Goal: Information Seeking & Learning: Find specific page/section

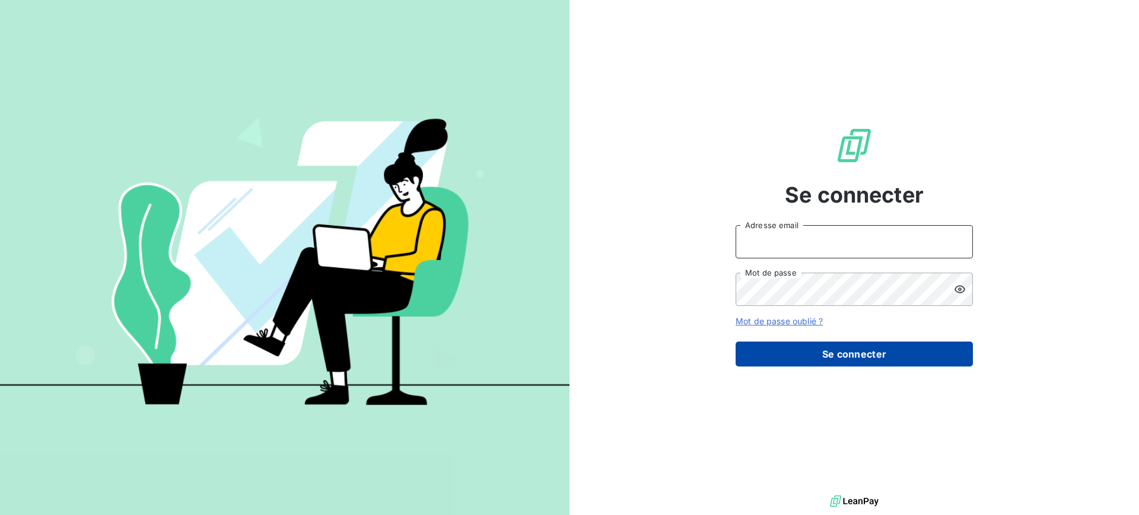
type input "awigno@thibaut.fr"
click at [783, 352] on button "Se connecter" at bounding box center [854, 353] width 237 height 25
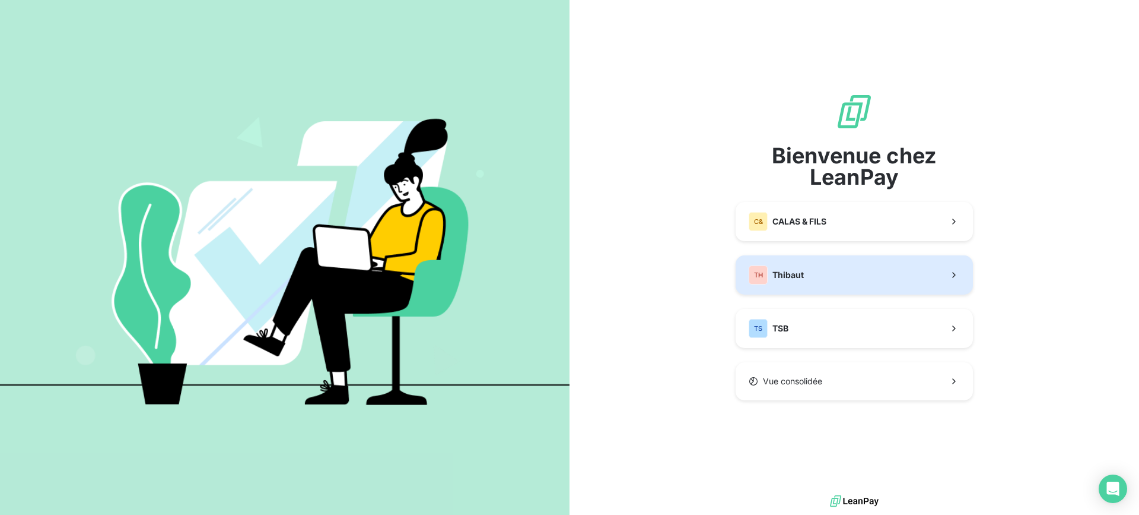
click at [785, 272] on span "Thibaut" at bounding box center [788, 275] width 31 height 12
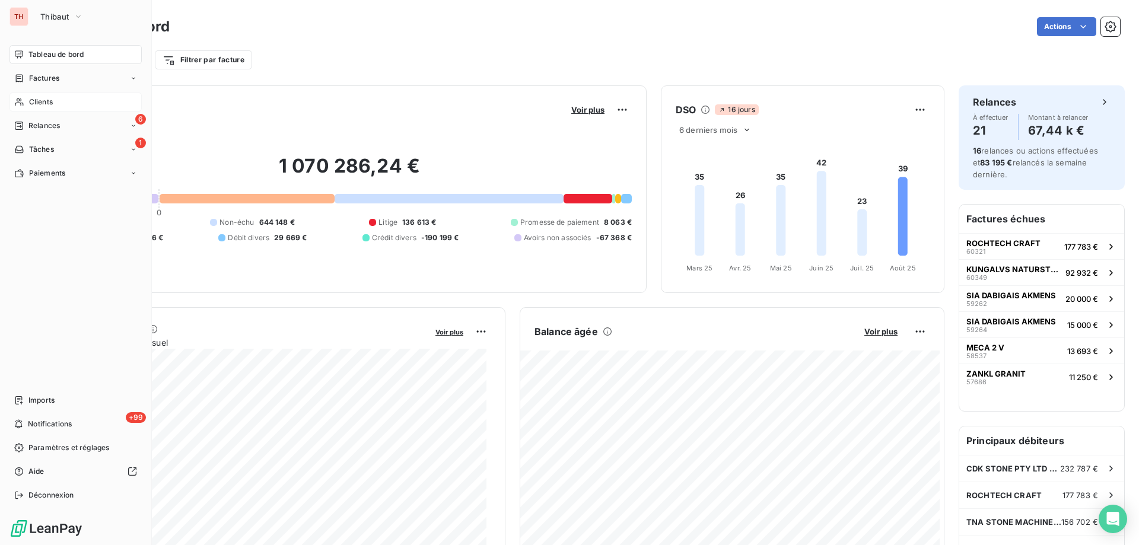
click at [27, 105] on div "Clients" at bounding box center [75, 102] width 132 height 19
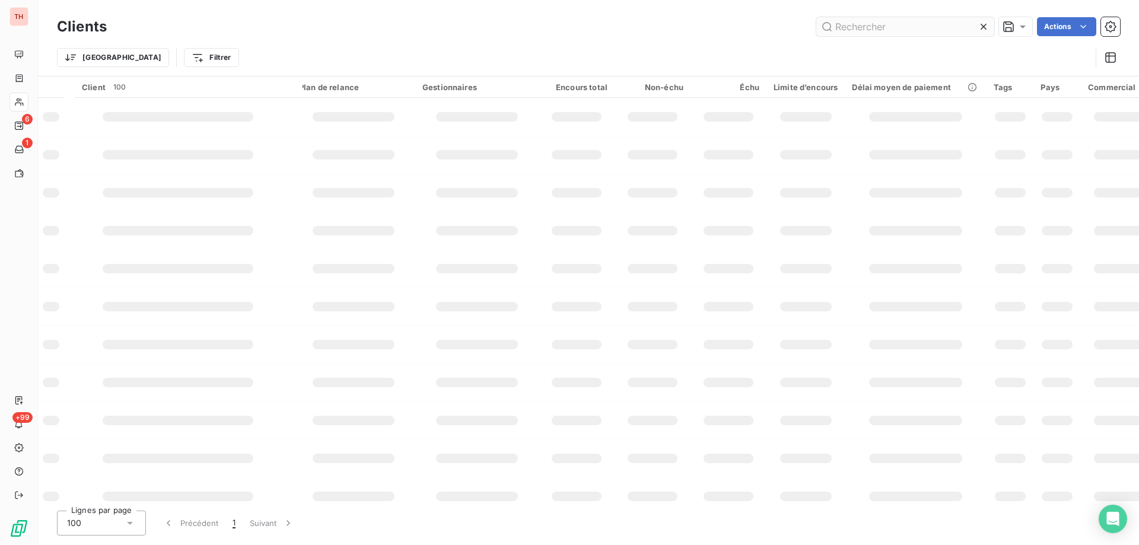
click at [880, 26] on input "text" at bounding box center [906, 26] width 178 height 19
type input "meca"
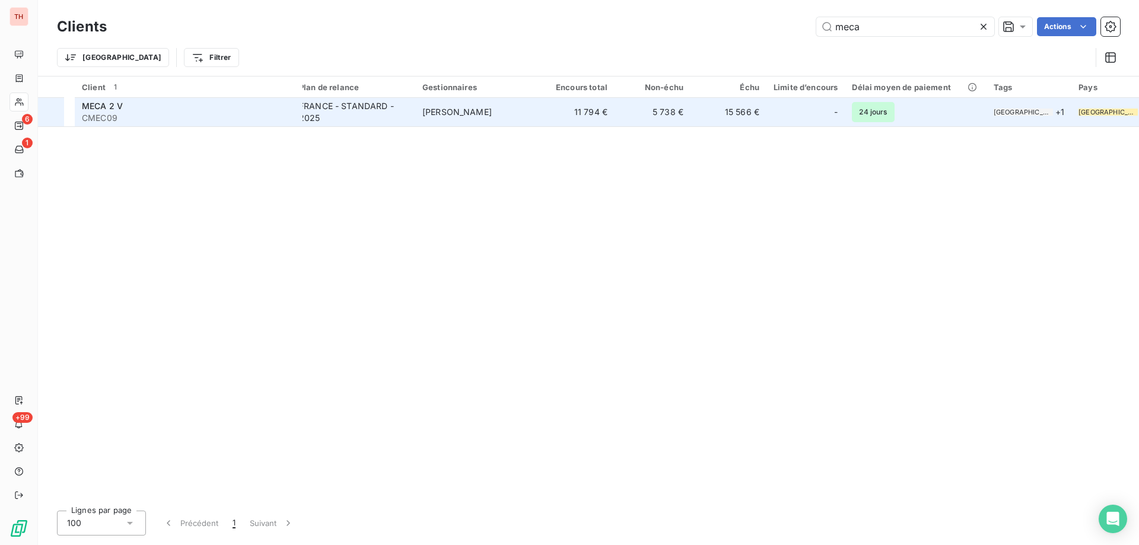
click at [401, 107] on div "FRANCE - STANDARD - 2025" at bounding box center [353, 112] width 109 height 24
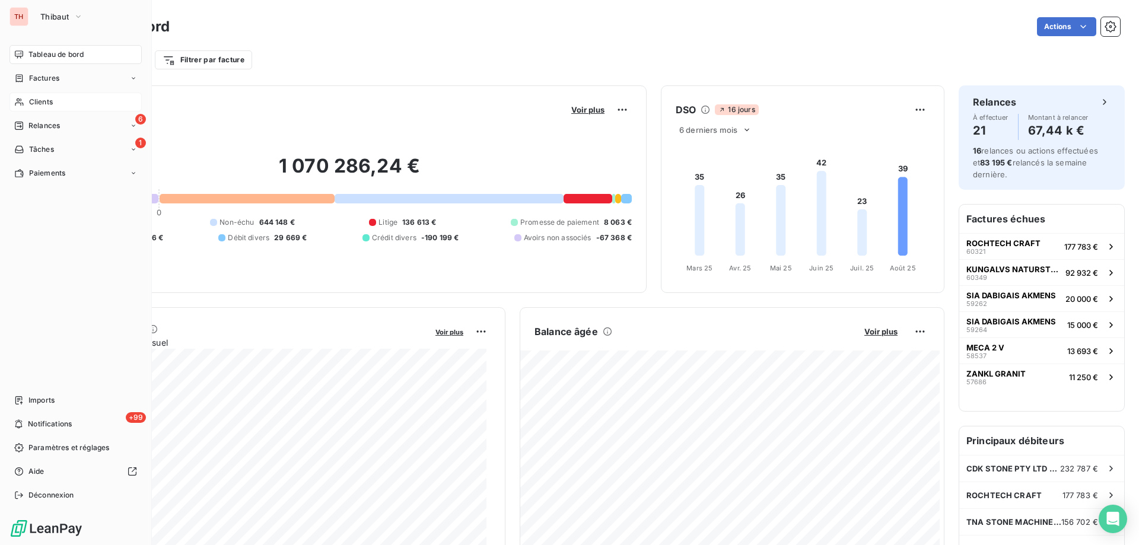
click at [28, 101] on div "Clients" at bounding box center [75, 102] width 132 height 19
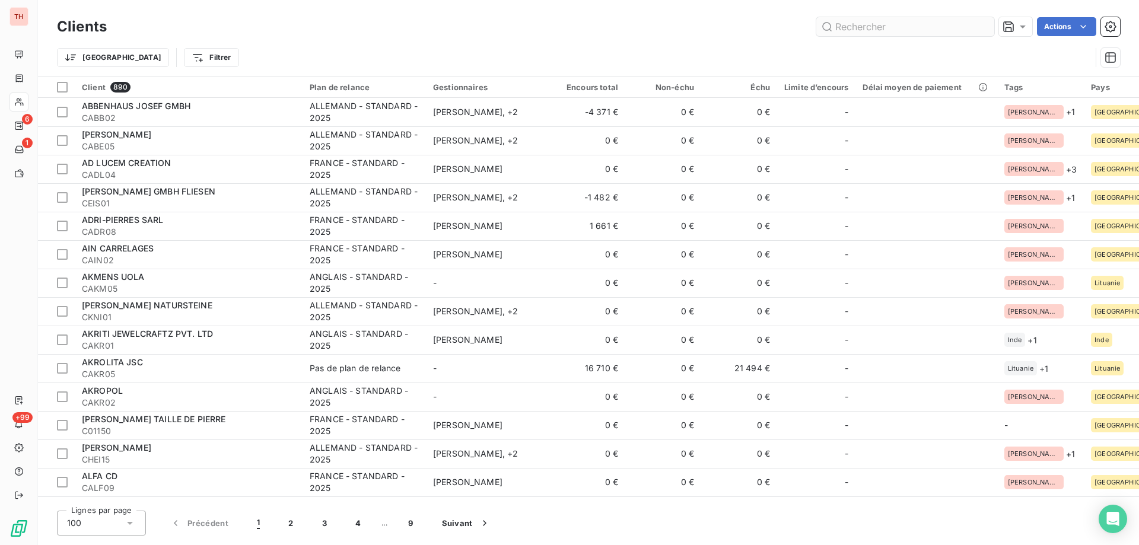
click at [862, 28] on input "text" at bounding box center [906, 26] width 178 height 19
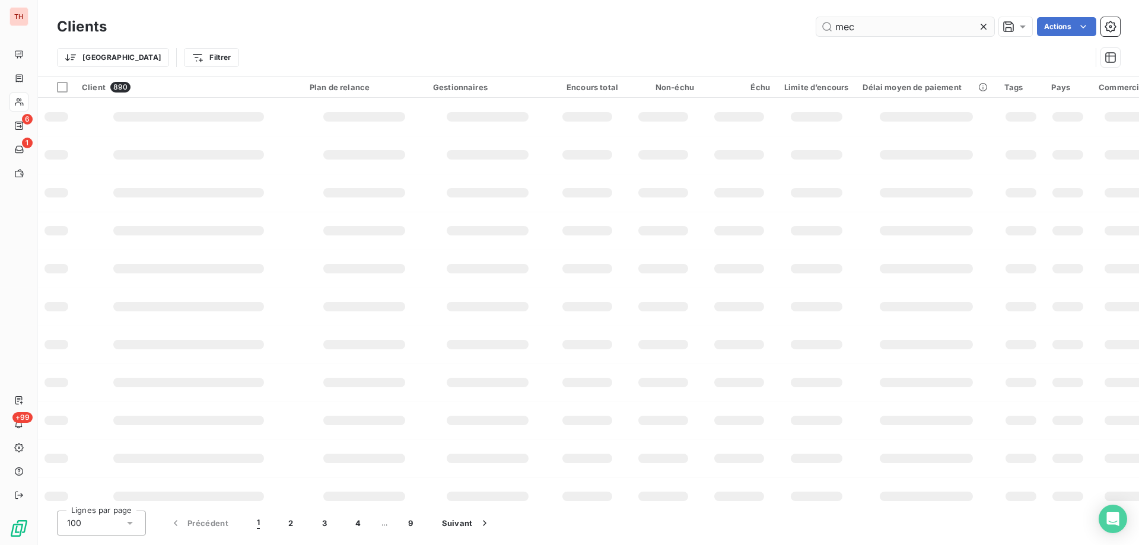
type input "meca"
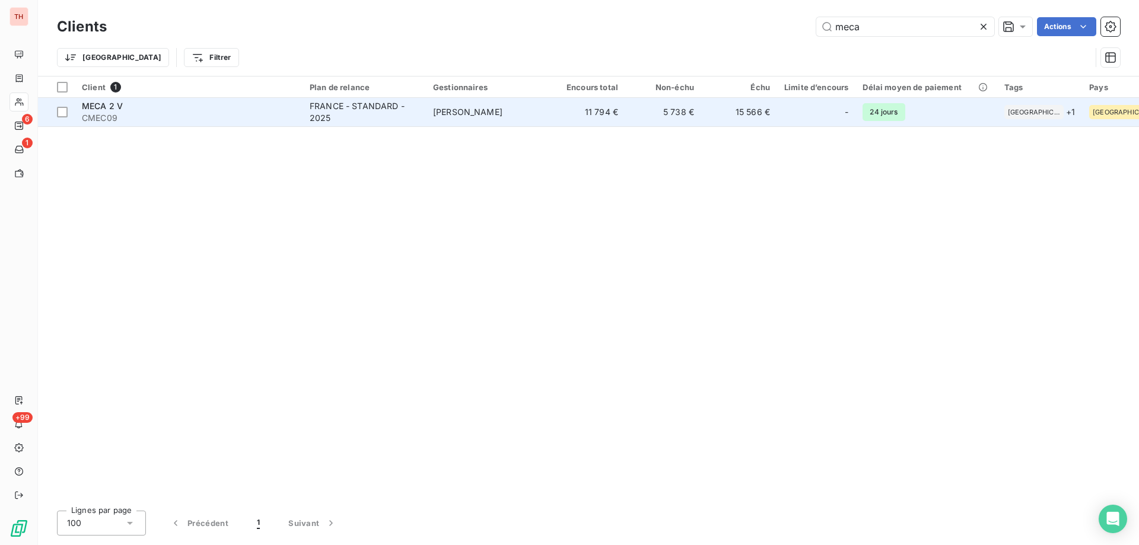
click at [338, 115] on div "FRANCE - STANDARD - 2025" at bounding box center [364, 112] width 109 height 24
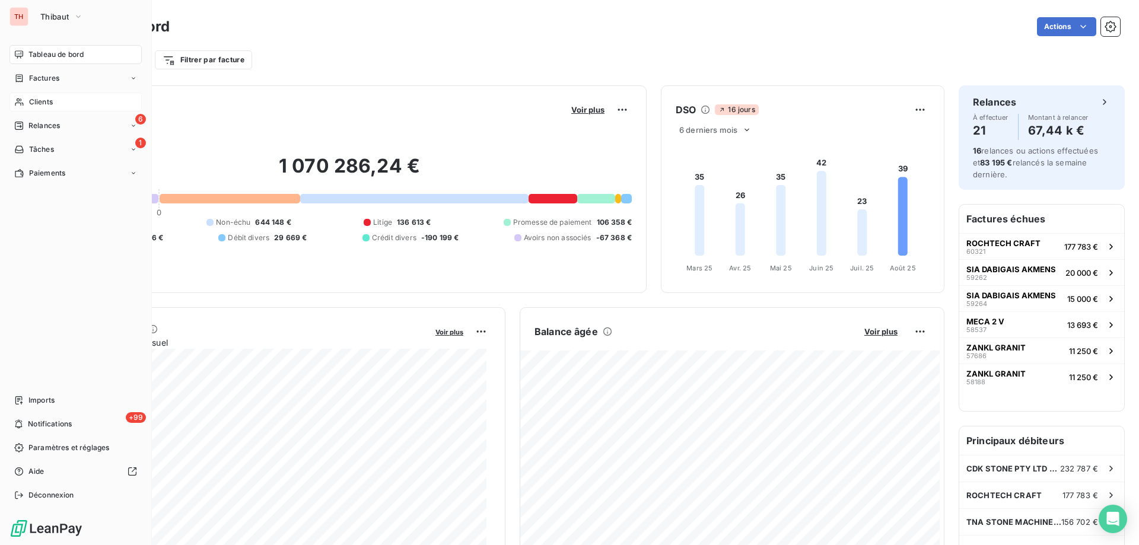
click at [26, 97] on div "Clients" at bounding box center [75, 102] width 132 height 19
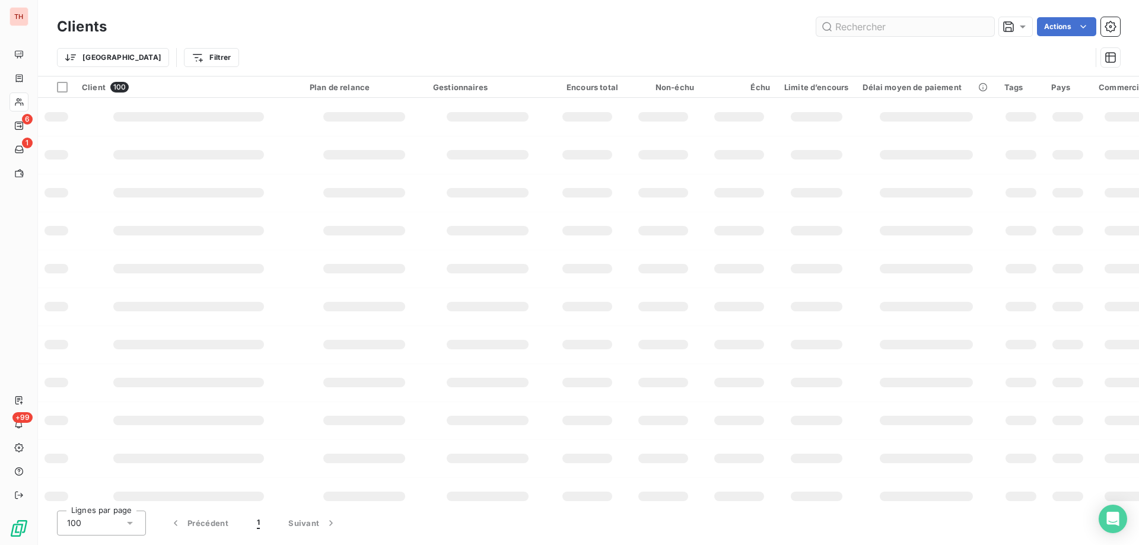
click at [852, 28] on input "text" at bounding box center [906, 26] width 178 height 19
type input "meca"
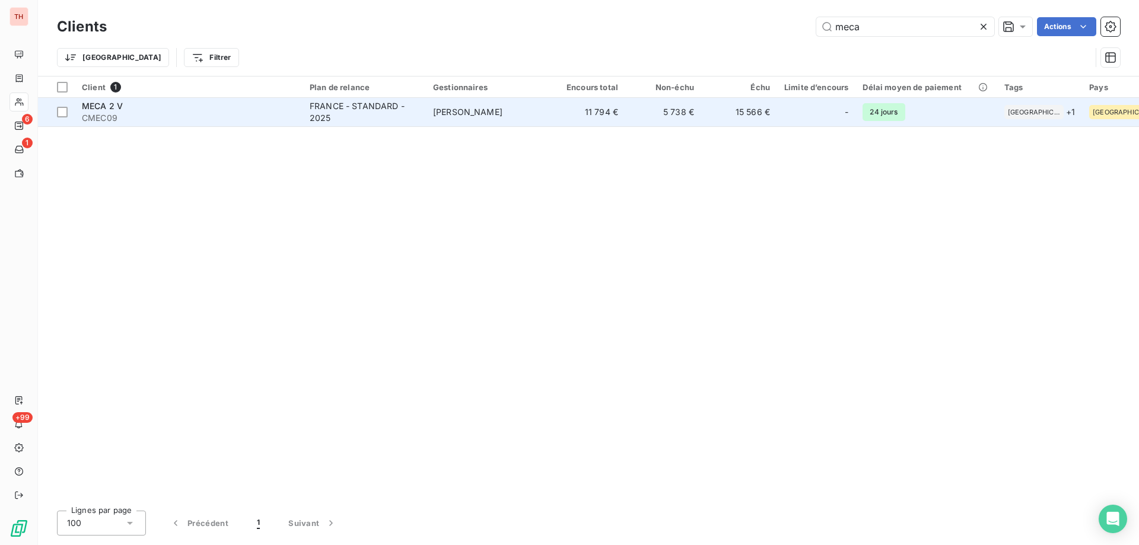
click at [386, 111] on div "FRANCE - STANDARD - 2025" at bounding box center [364, 112] width 109 height 24
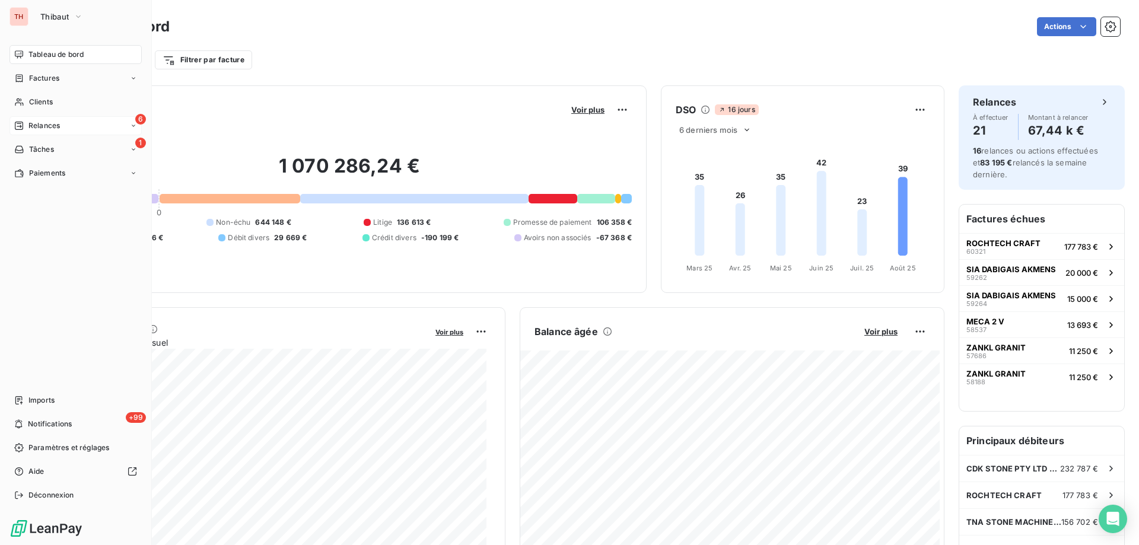
click at [33, 122] on span "Relances" at bounding box center [43, 125] width 31 height 11
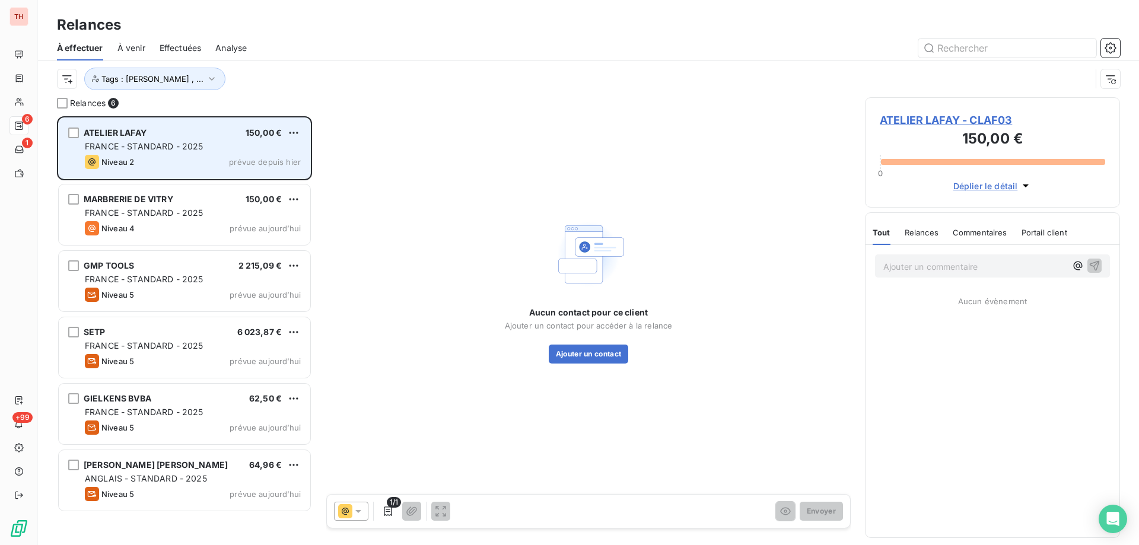
scroll to position [420, 246]
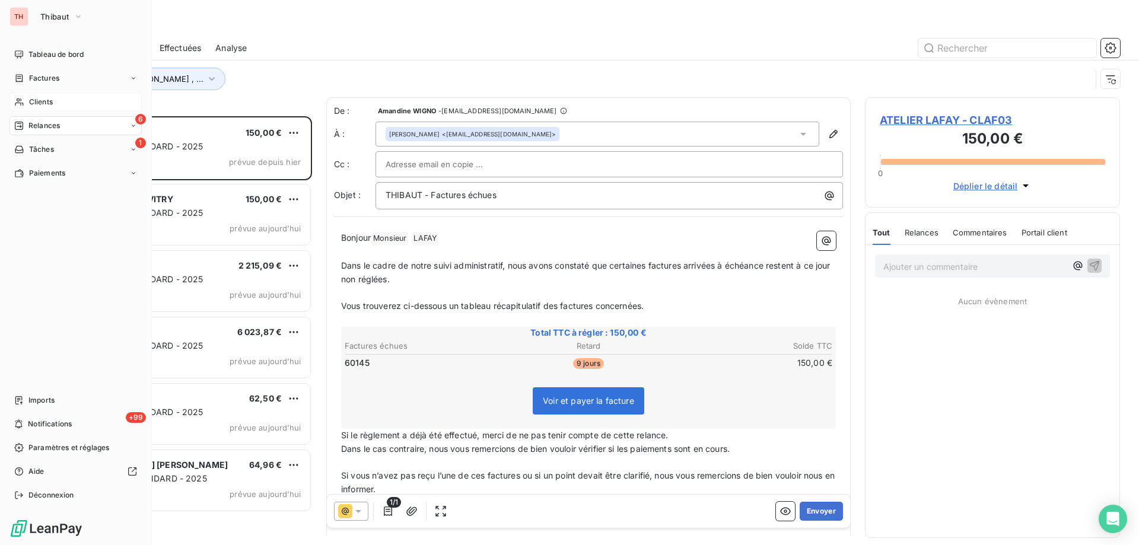
click at [35, 99] on span "Clients" at bounding box center [41, 102] width 24 height 11
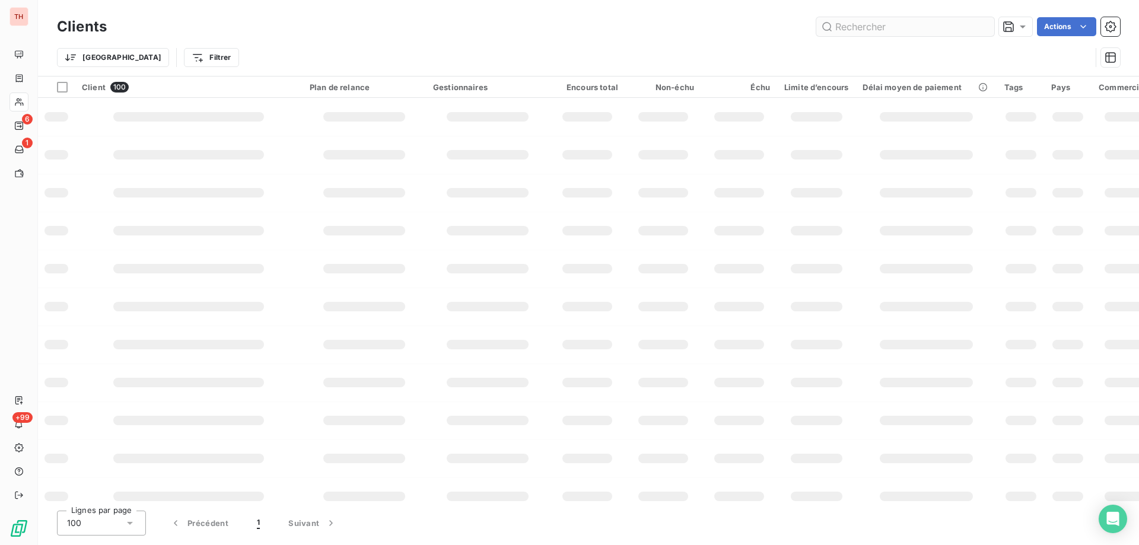
click at [901, 26] on input "text" at bounding box center [906, 26] width 178 height 19
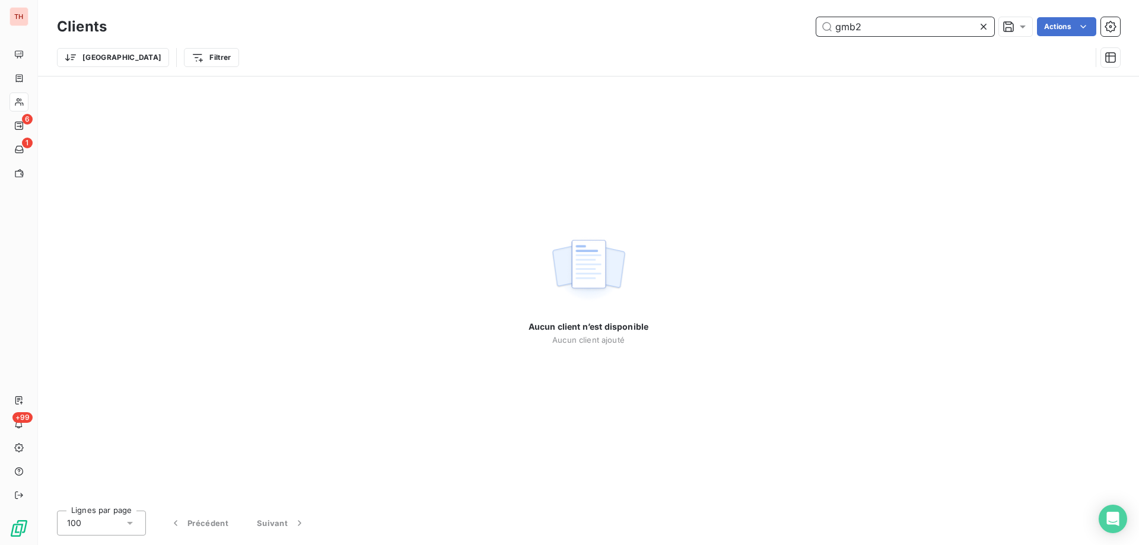
click at [887, 21] on input "gmb2" at bounding box center [906, 26] width 178 height 19
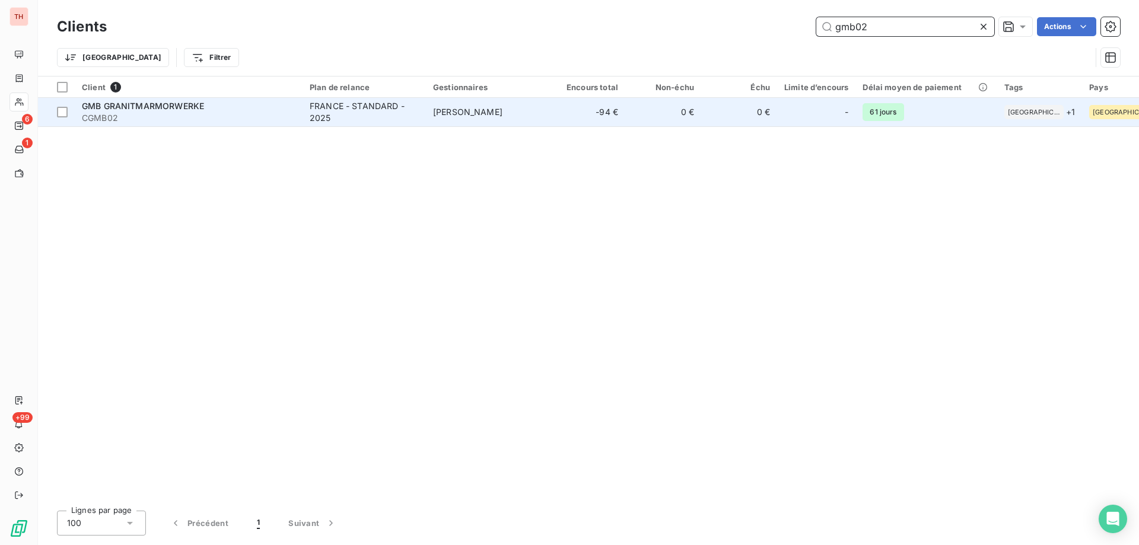
type input "gmb02"
click at [358, 109] on div "FRANCE - STANDARD - 2025" at bounding box center [364, 112] width 109 height 24
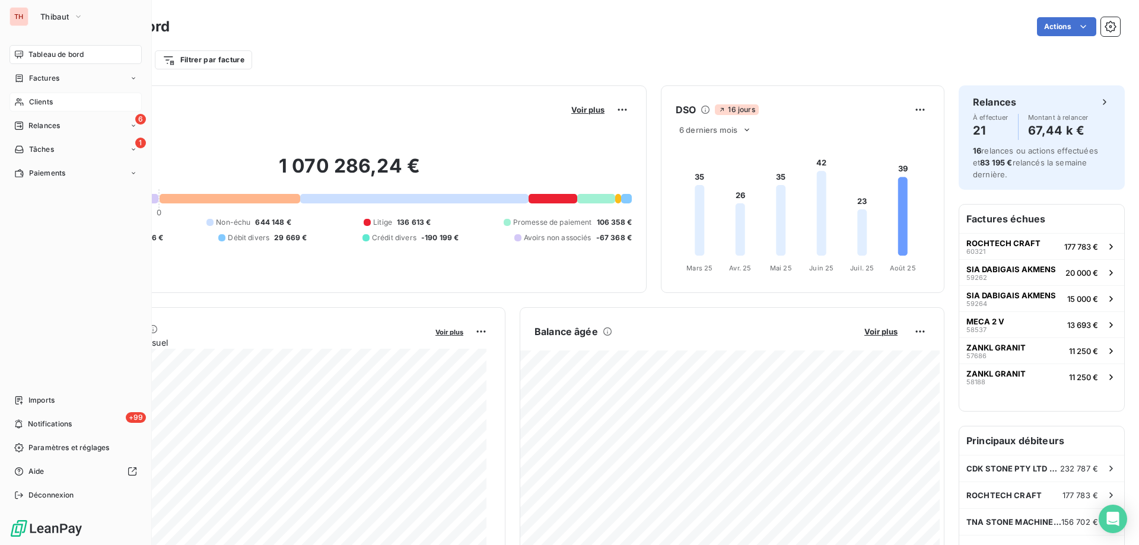
click at [27, 100] on div "Clients" at bounding box center [75, 102] width 132 height 19
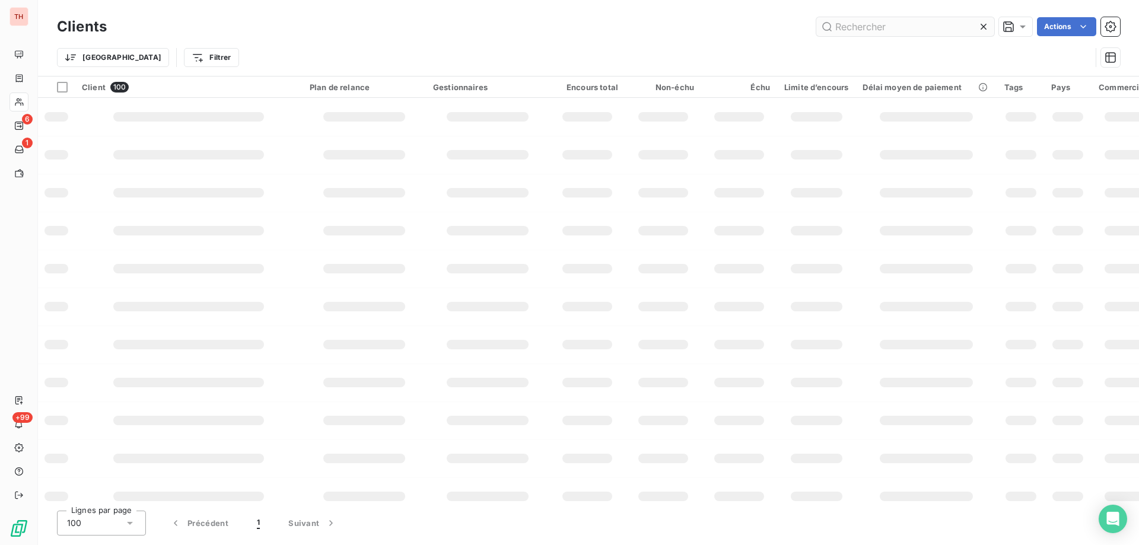
click at [854, 28] on input "text" at bounding box center [906, 26] width 178 height 19
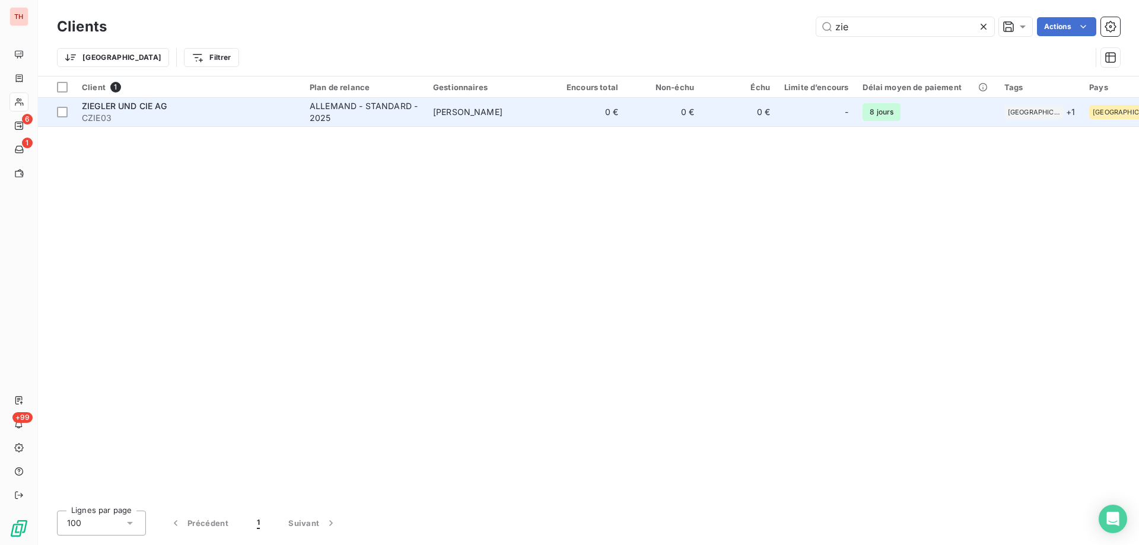
type input "zie"
click at [401, 106] on div "ALLEMAND - STANDARD - 2025" at bounding box center [364, 112] width 109 height 24
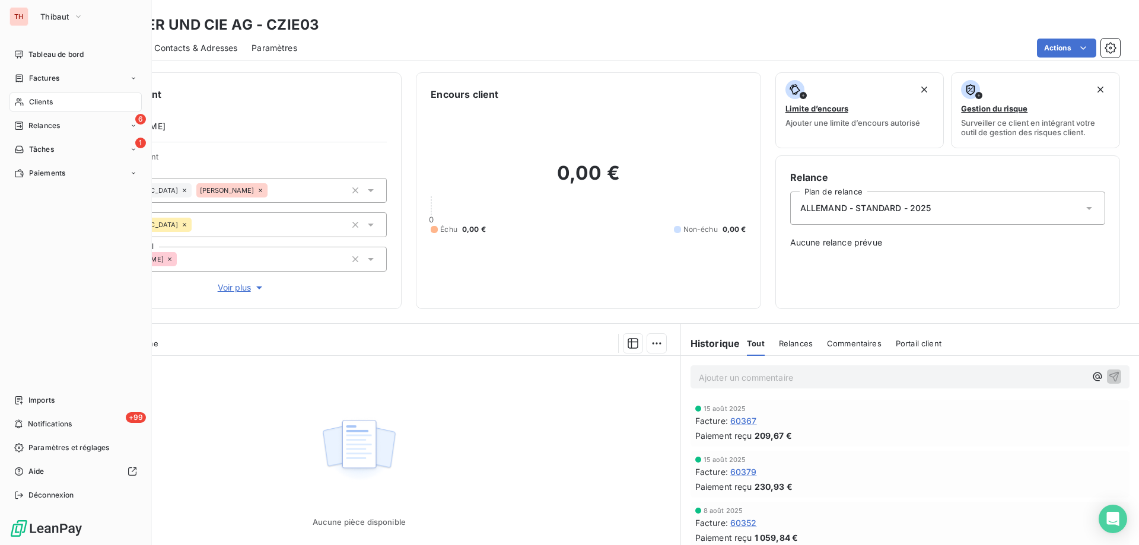
click at [48, 103] on span "Clients" at bounding box center [41, 102] width 24 height 11
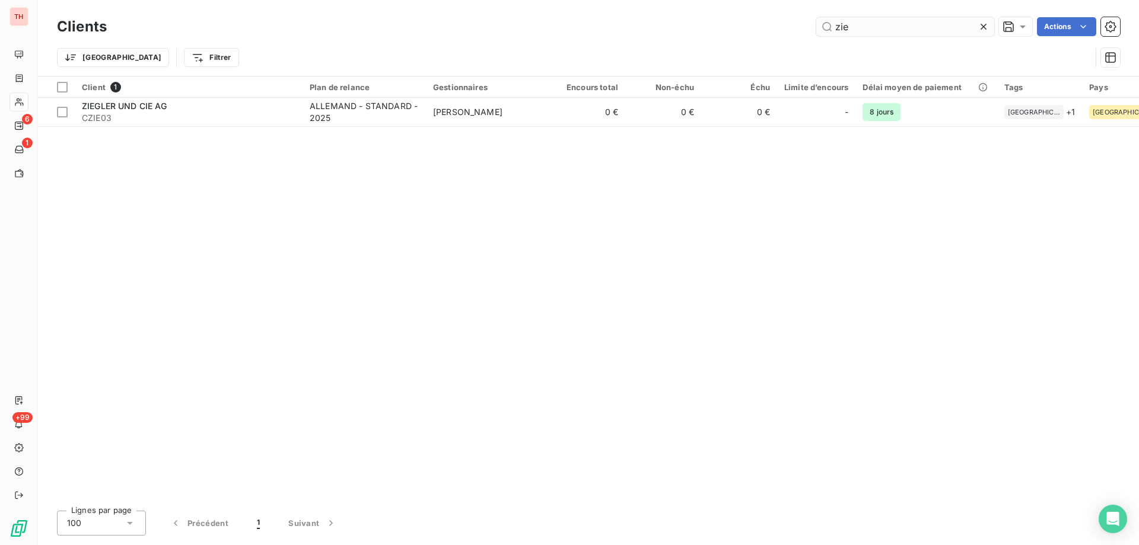
drag, startPoint x: 835, startPoint y: 28, endPoint x: 815, endPoint y: 28, distance: 19.6
click at [817, 28] on input "zie" at bounding box center [906, 26] width 178 height 19
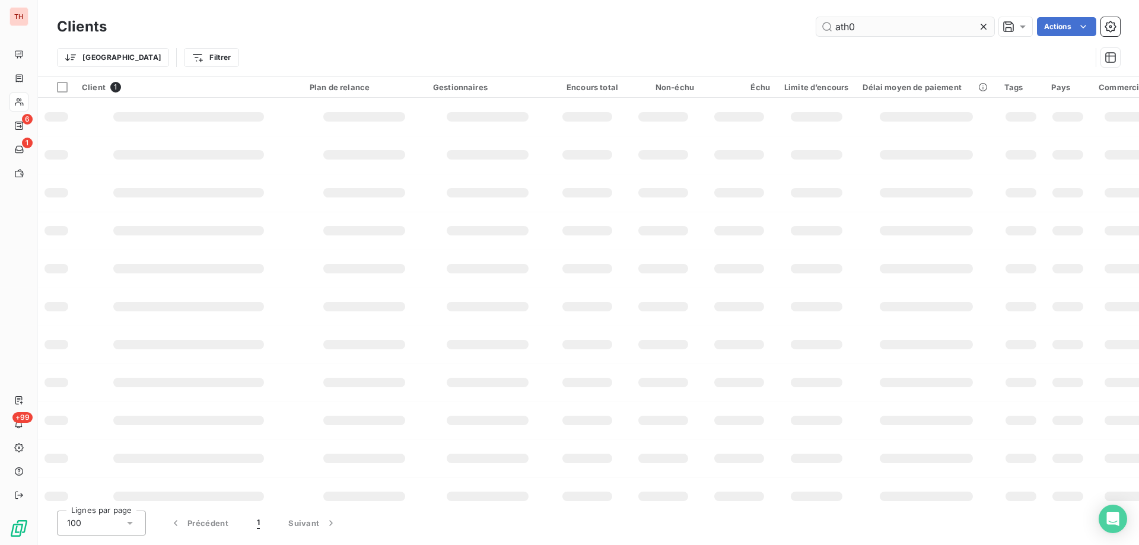
type input "ath06"
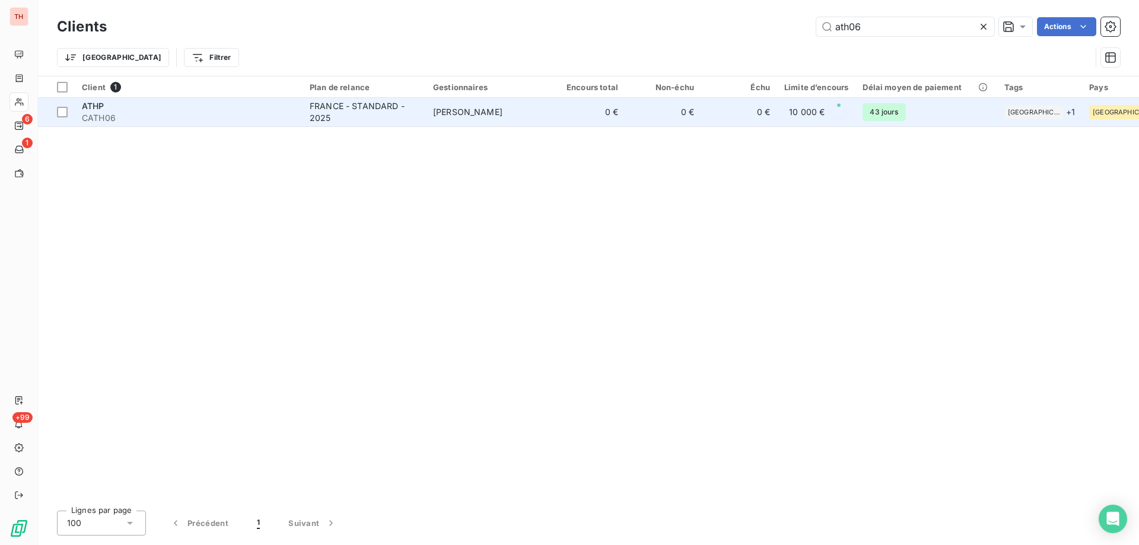
click at [422, 120] on td "FRANCE - STANDARD - 2025" at bounding box center [364, 112] width 123 height 28
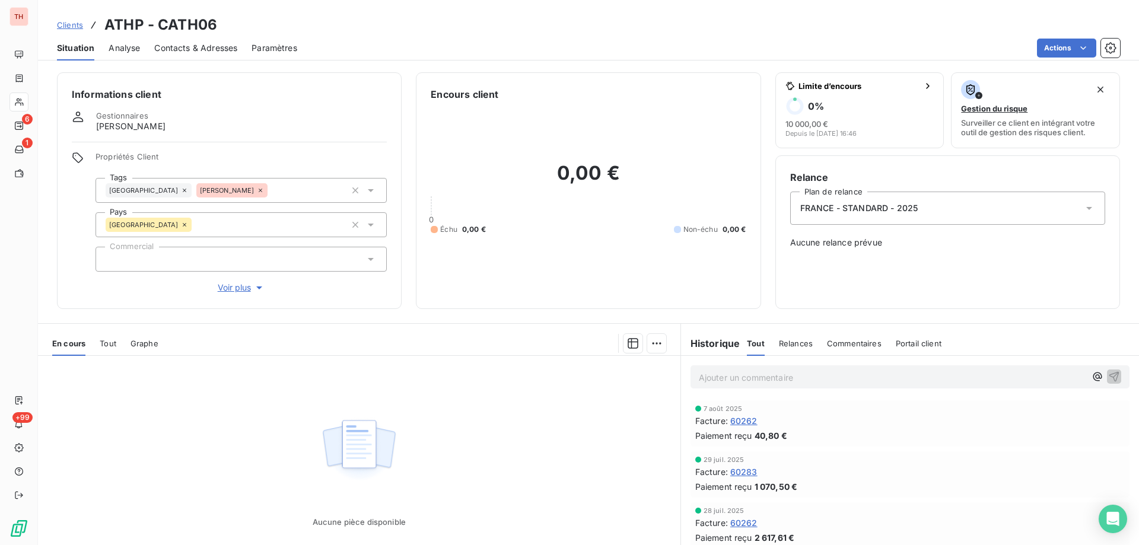
click at [75, 22] on span "Clients" at bounding box center [70, 24] width 26 height 9
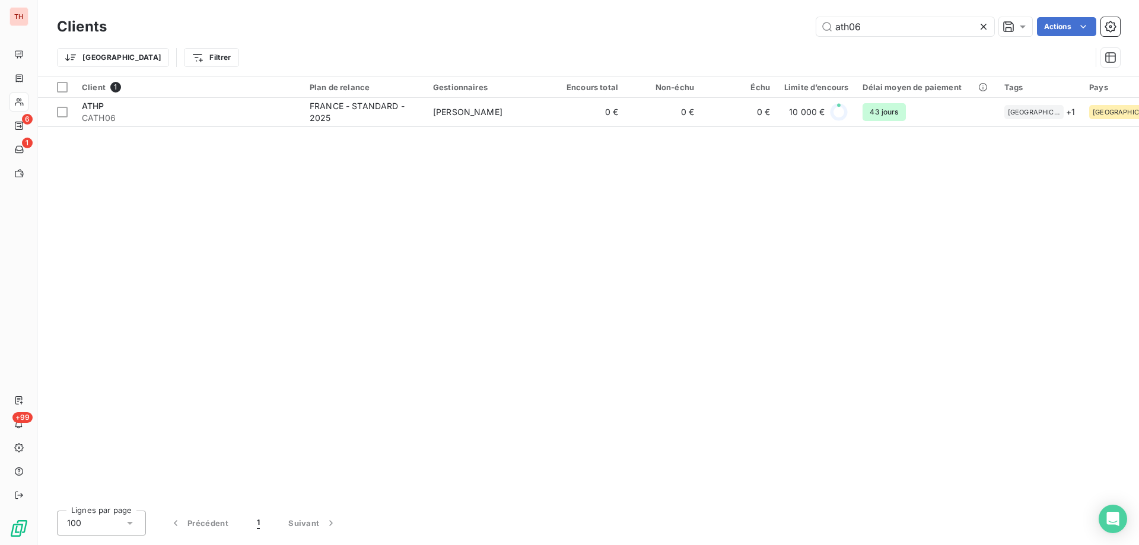
drag, startPoint x: 864, startPoint y: 26, endPoint x: 776, endPoint y: 34, distance: 88.8
click at [776, 34] on div "ath06 Actions" at bounding box center [620, 26] width 999 height 19
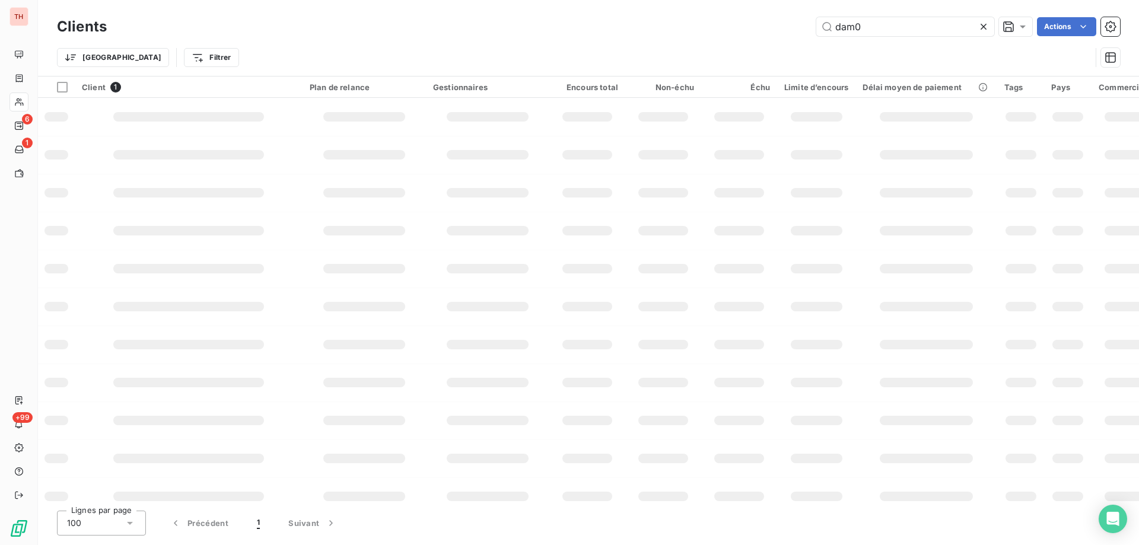
type input "dam04"
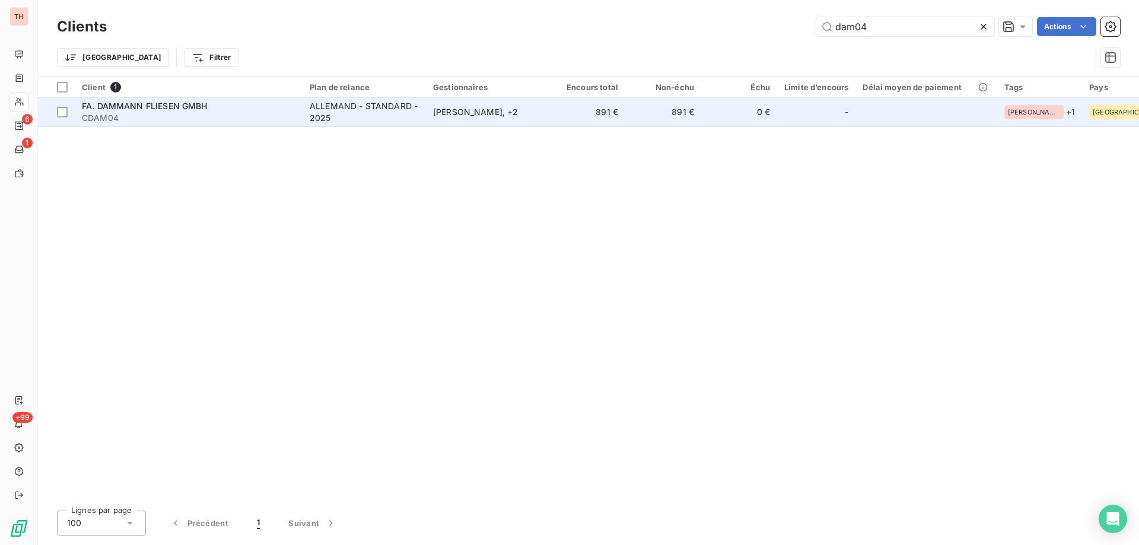
click at [375, 115] on div "ALLEMAND - STANDARD - 2025" at bounding box center [364, 112] width 109 height 24
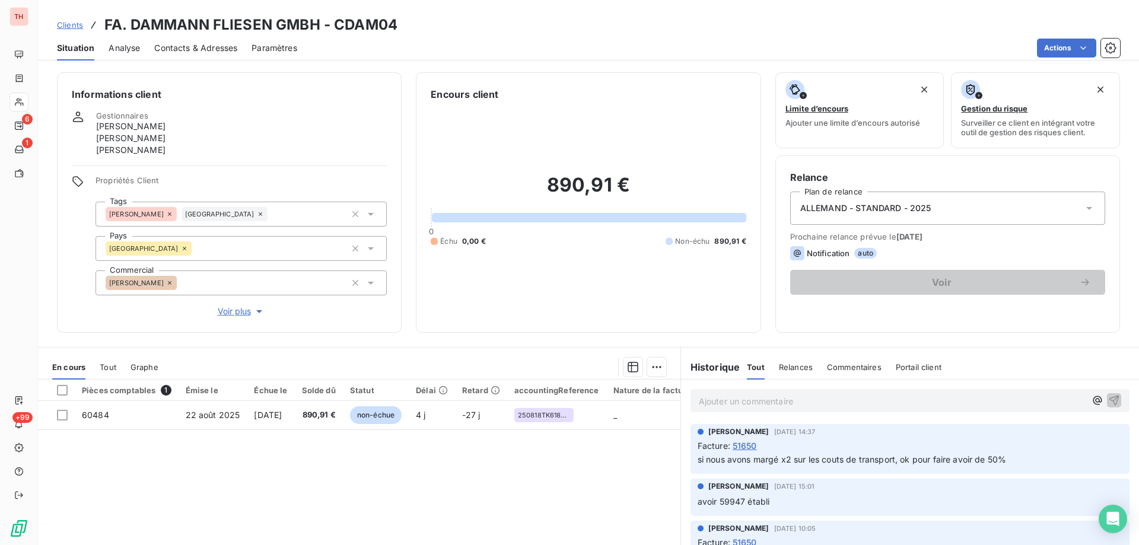
click at [69, 24] on span "Clients" at bounding box center [70, 24] width 26 height 9
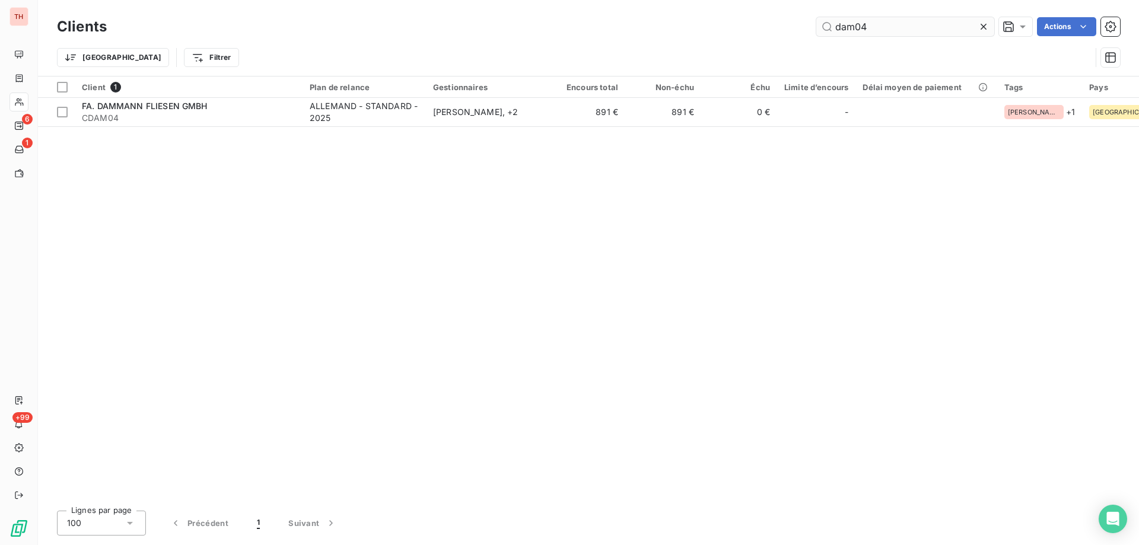
drag, startPoint x: 874, startPoint y: 24, endPoint x: 825, endPoint y: 30, distance: 49.0
click at [825, 30] on input "dam04" at bounding box center [906, 26] width 178 height 19
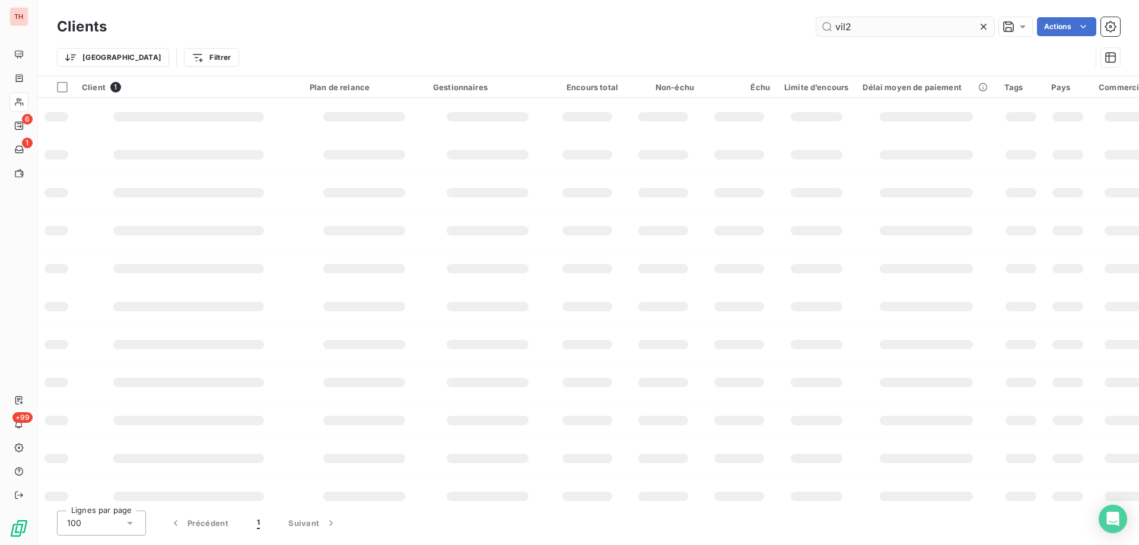
type input "vil24"
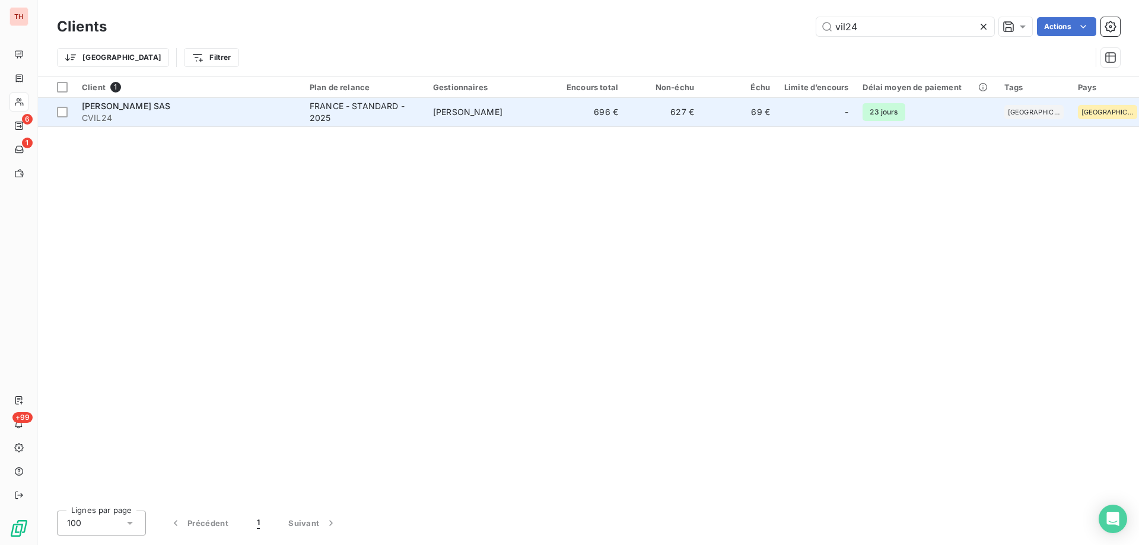
click at [353, 123] on div "FRANCE - STANDARD - 2025" at bounding box center [364, 112] width 109 height 24
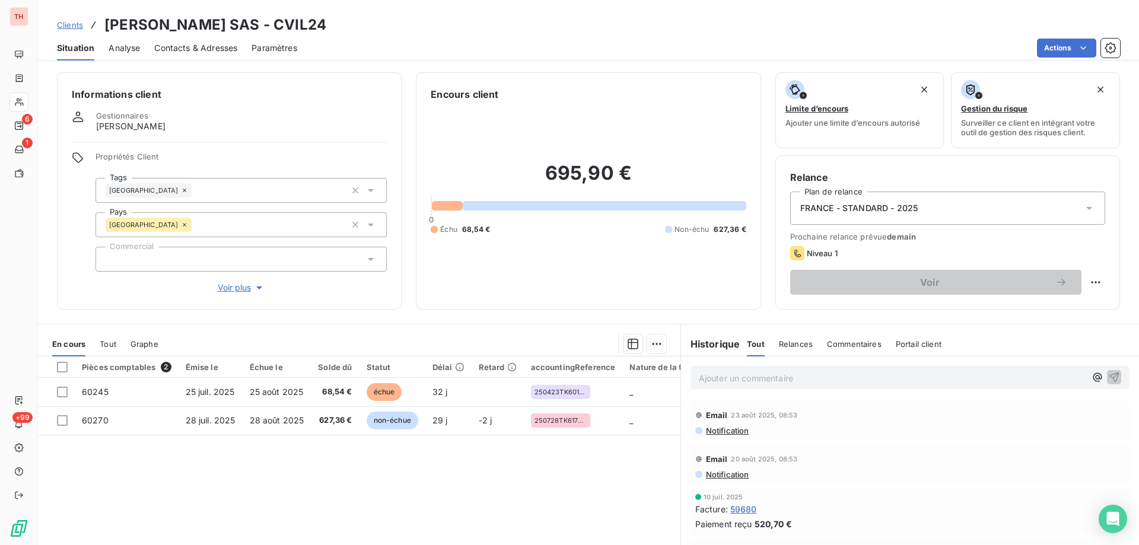
click at [61, 24] on span "Clients" at bounding box center [70, 24] width 26 height 9
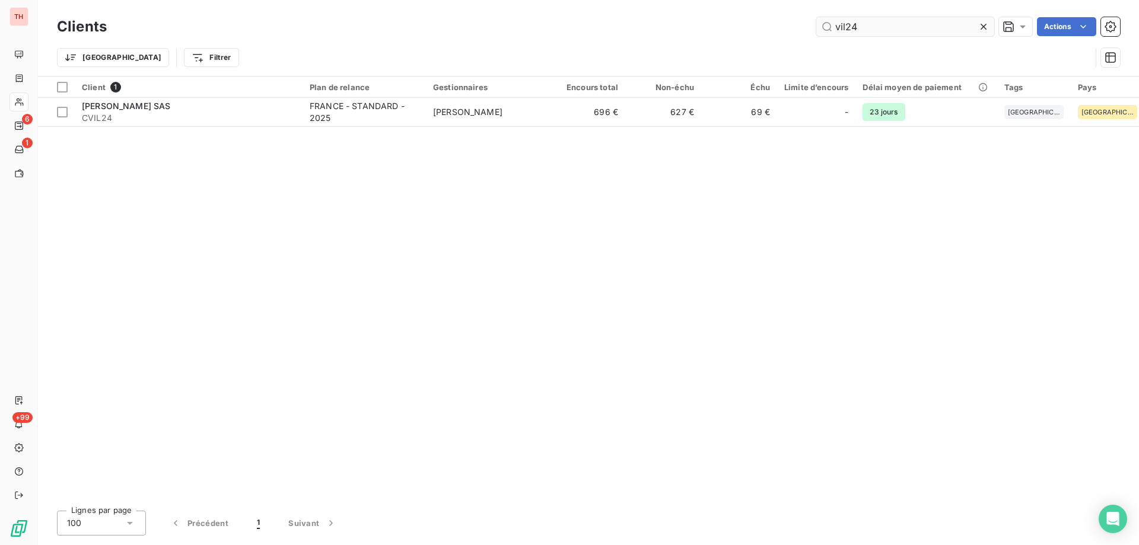
drag, startPoint x: 873, startPoint y: 24, endPoint x: 825, endPoint y: 24, distance: 48.1
click at [825, 24] on input "vil24" at bounding box center [906, 26] width 178 height 19
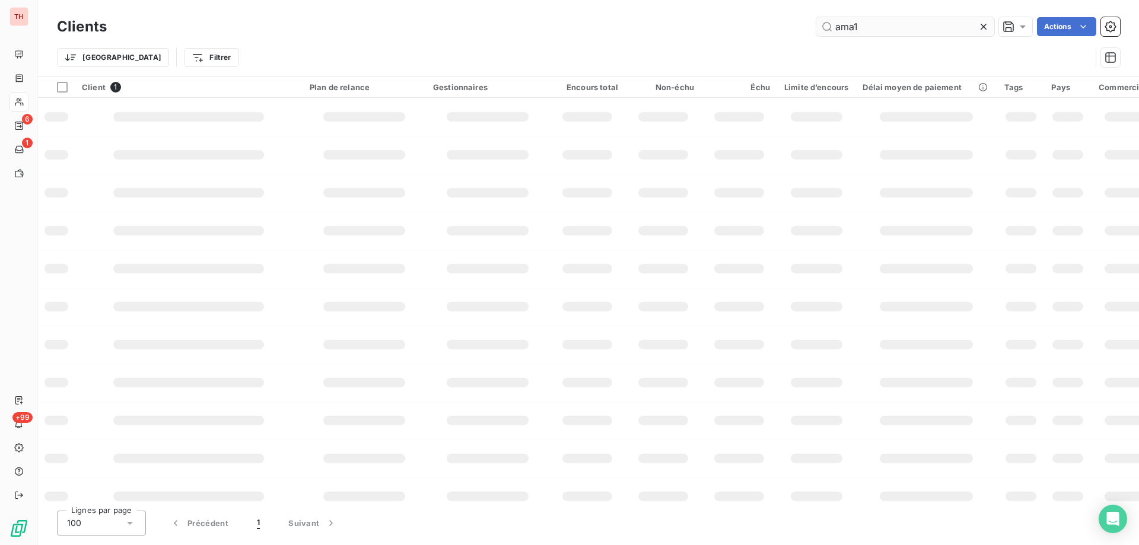
type input "ama12"
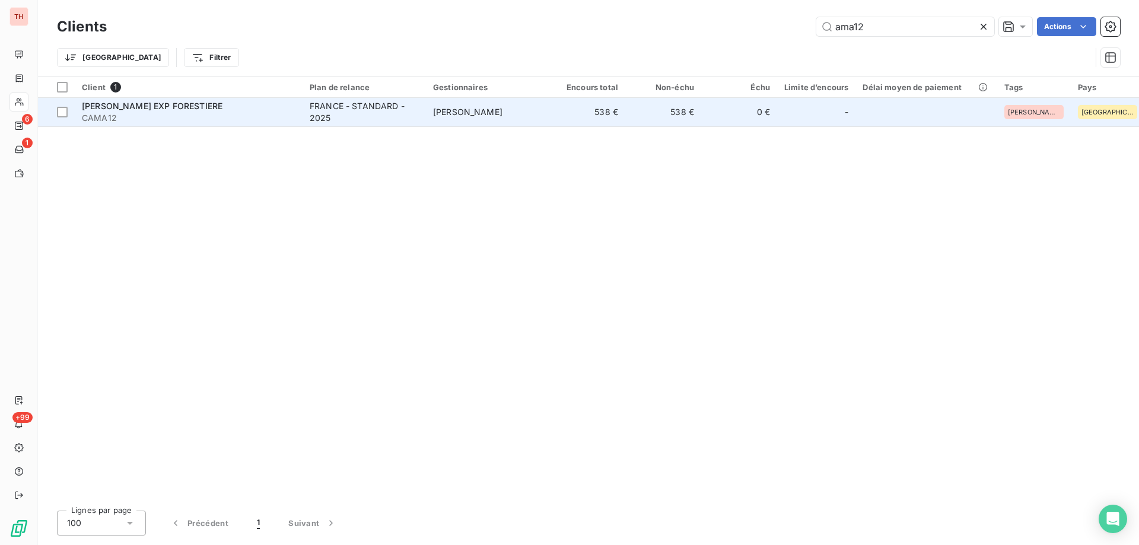
click at [409, 125] on td "FRANCE - STANDARD - 2025" at bounding box center [364, 112] width 123 height 28
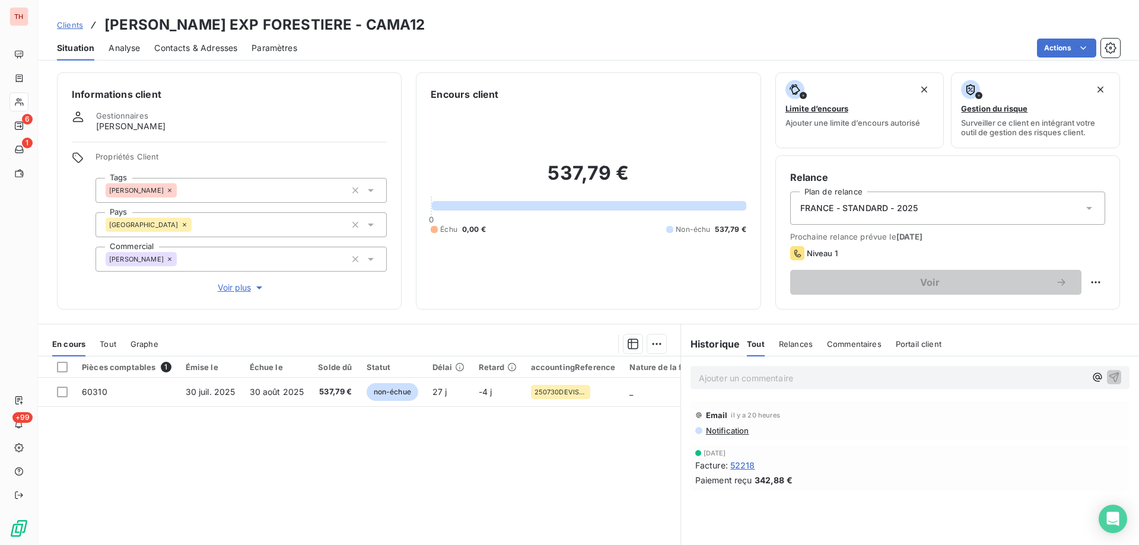
click at [77, 25] on span "Clients" at bounding box center [70, 24] width 26 height 9
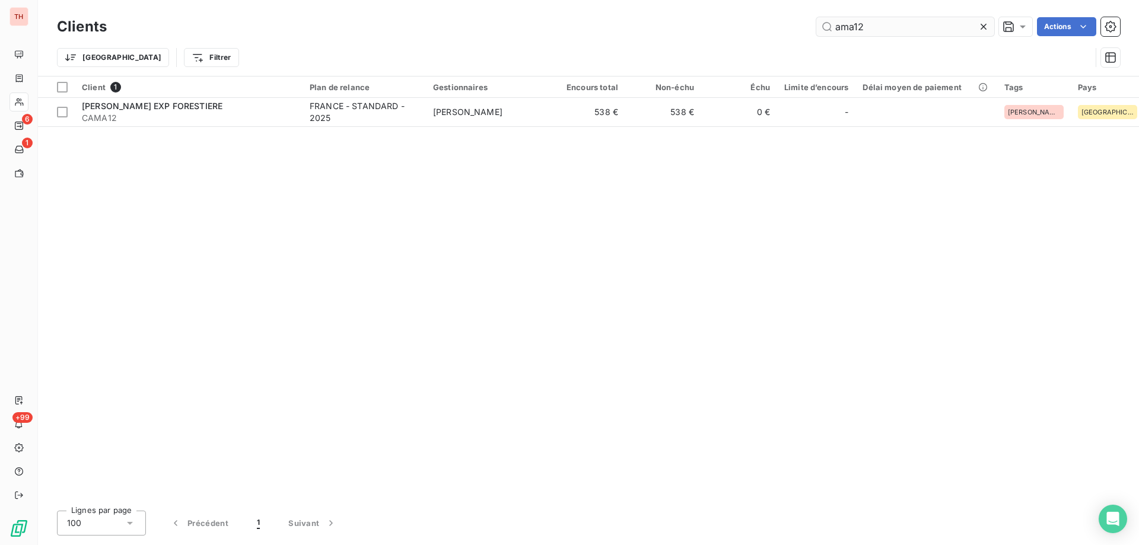
drag, startPoint x: 851, startPoint y: 29, endPoint x: 831, endPoint y: 30, distance: 19.6
click at [831, 30] on input "ama12" at bounding box center [906, 26] width 178 height 19
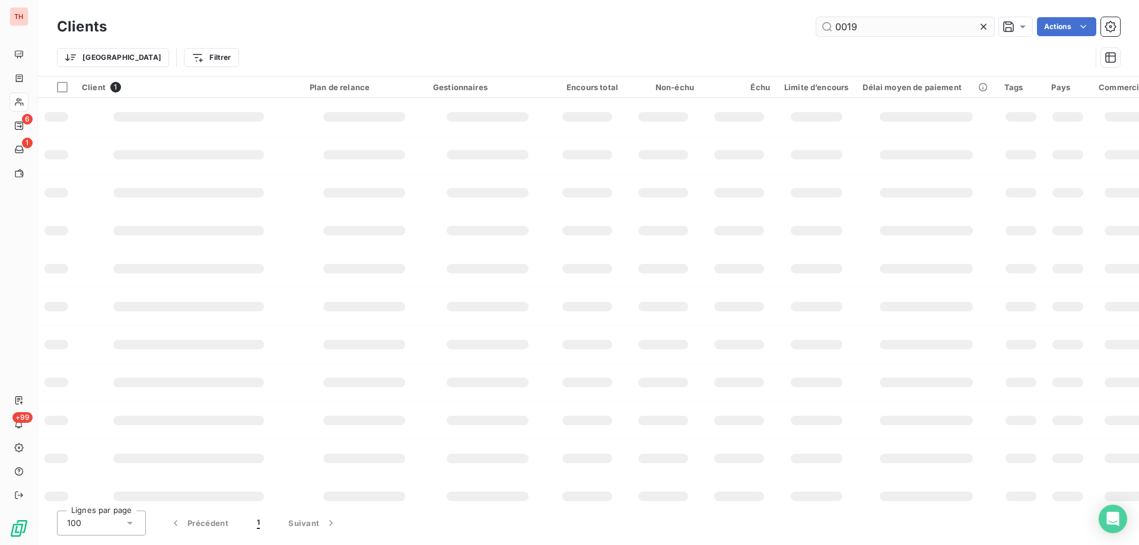
type input "00194"
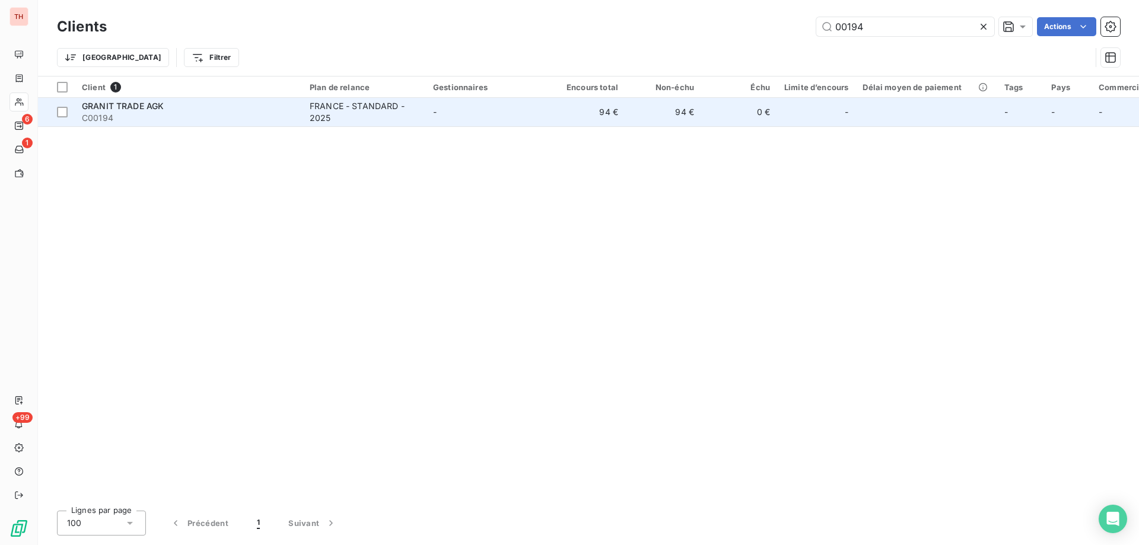
click at [443, 110] on td "-" at bounding box center [487, 112] width 123 height 28
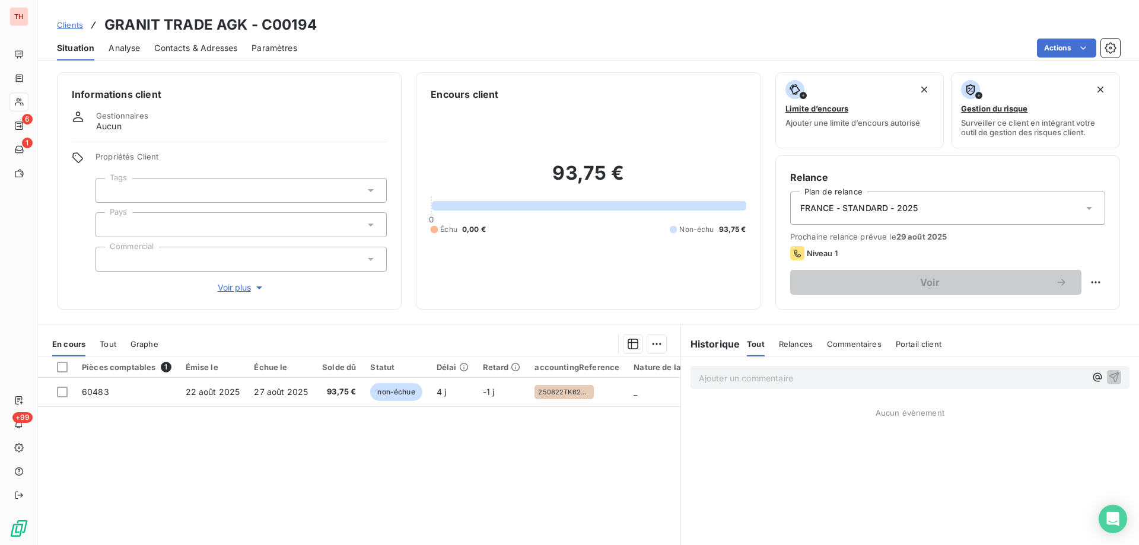
click at [69, 27] on span "Clients" at bounding box center [70, 24] width 26 height 9
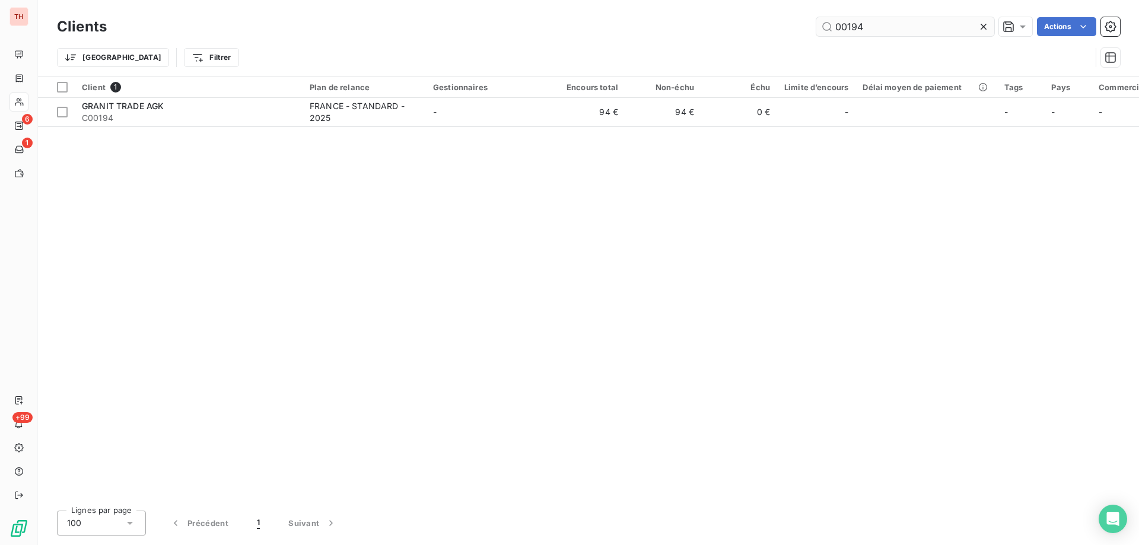
drag, startPoint x: 874, startPoint y: 26, endPoint x: 815, endPoint y: 21, distance: 59.0
click at [817, 21] on input "00194" at bounding box center [906, 26] width 178 height 19
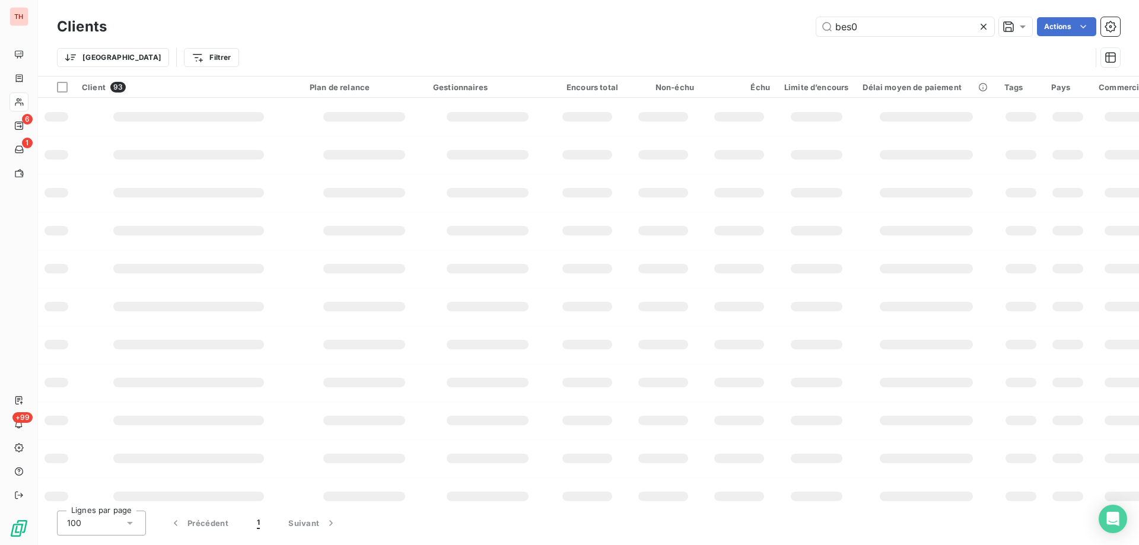
type input "bes04"
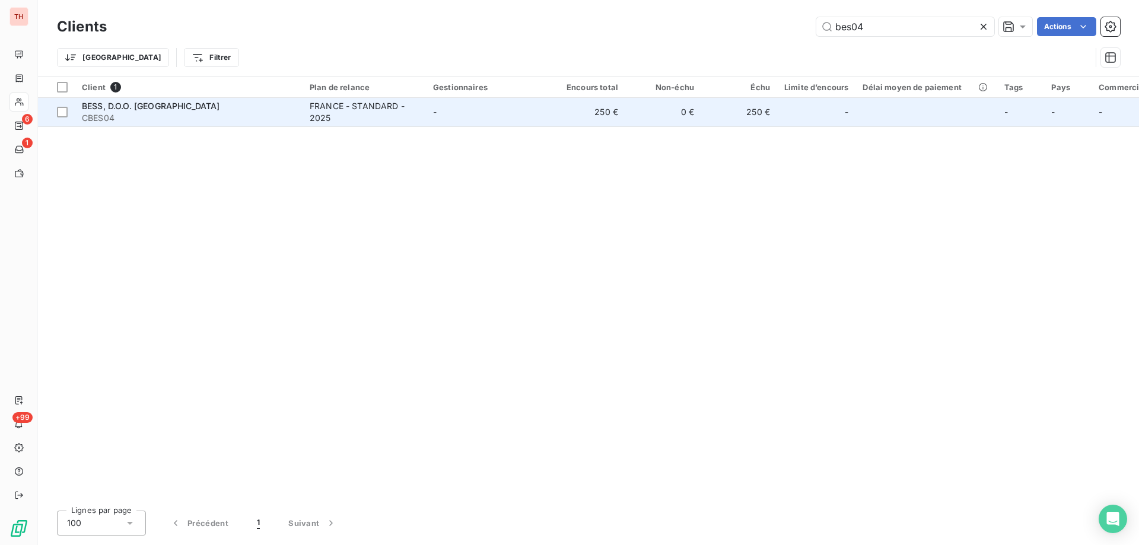
click at [415, 118] on div "FRANCE - STANDARD - 2025" at bounding box center [364, 112] width 109 height 24
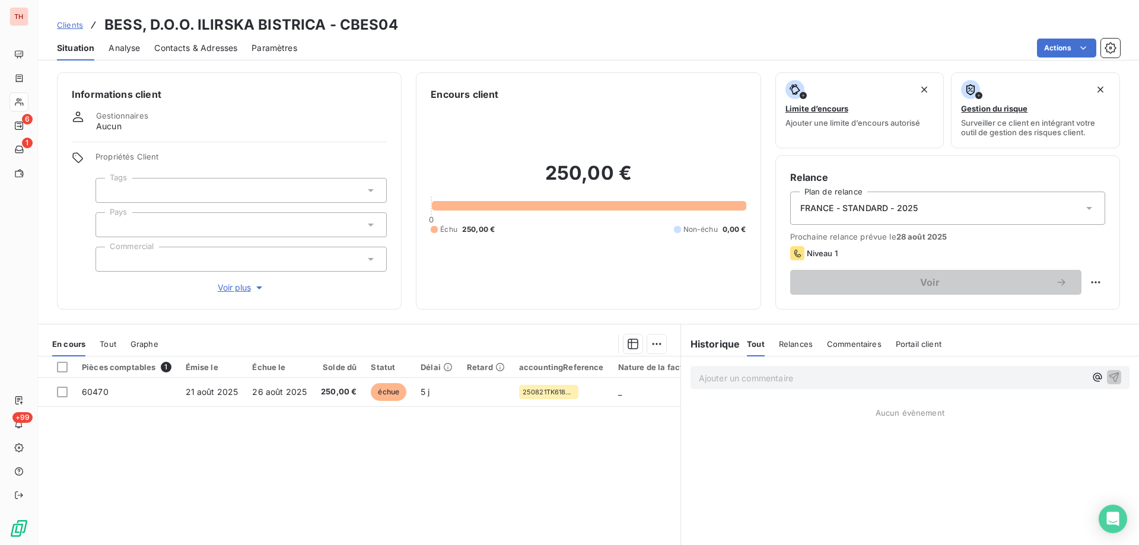
click at [73, 24] on span "Clients" at bounding box center [70, 24] width 26 height 9
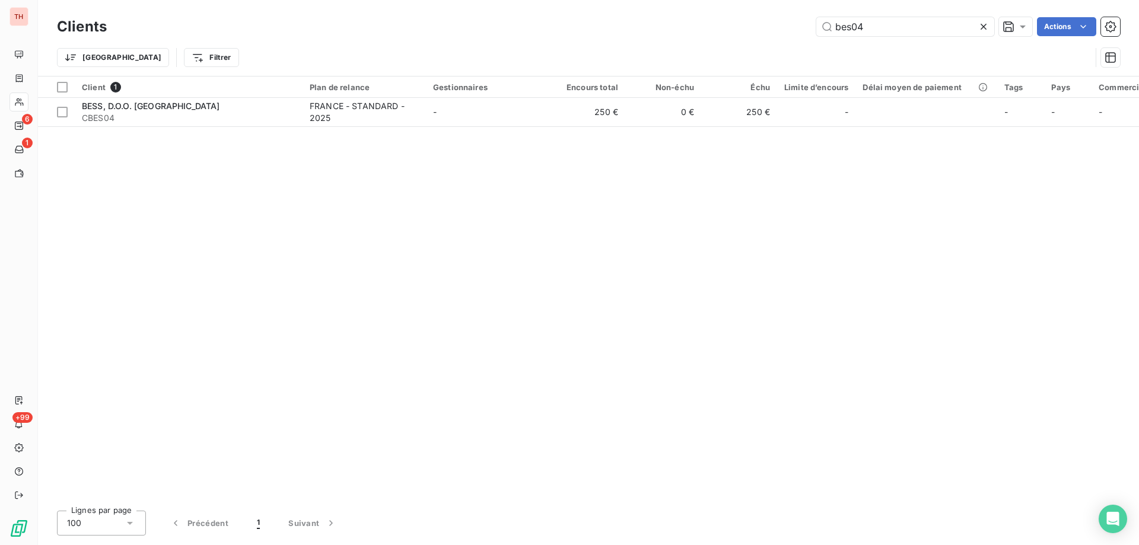
drag, startPoint x: 875, startPoint y: 27, endPoint x: 742, endPoint y: 27, distance: 132.9
click at [742, 26] on div "bes04 Actions" at bounding box center [620, 26] width 999 height 19
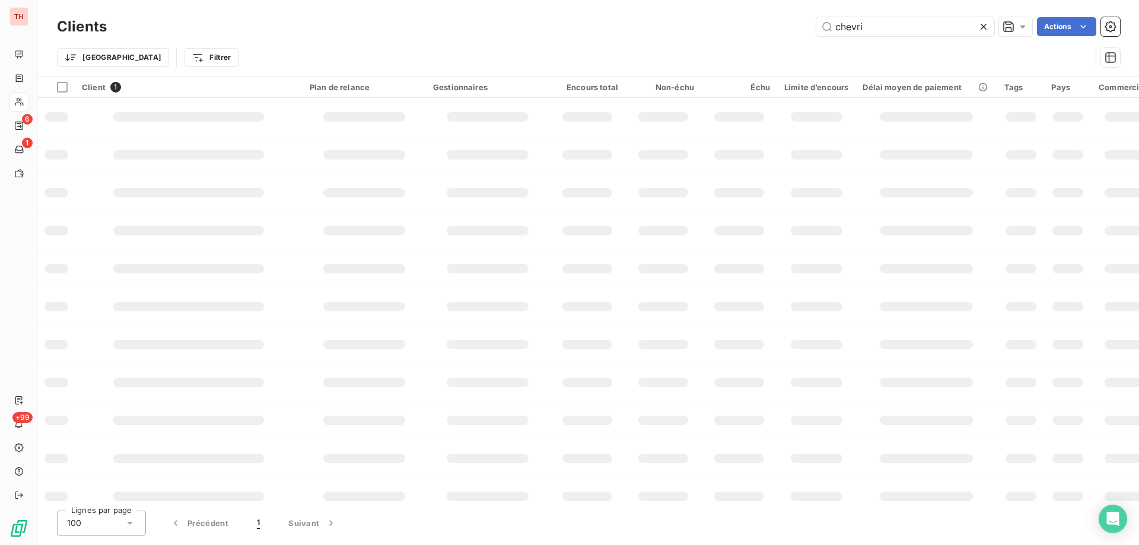
type input "chevrin"
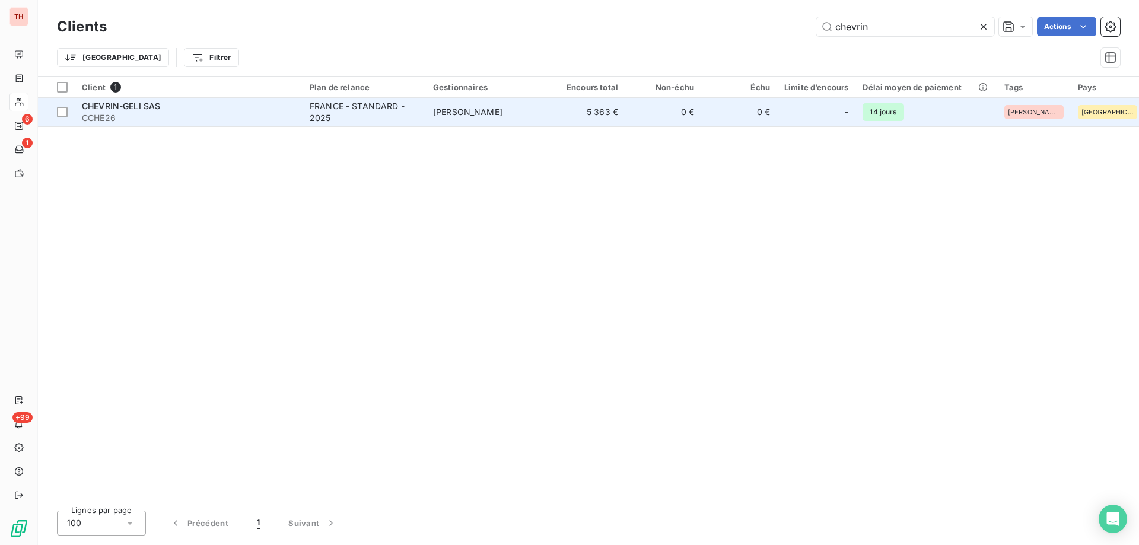
click at [328, 113] on div "FRANCE - STANDARD - 2025" at bounding box center [364, 112] width 109 height 24
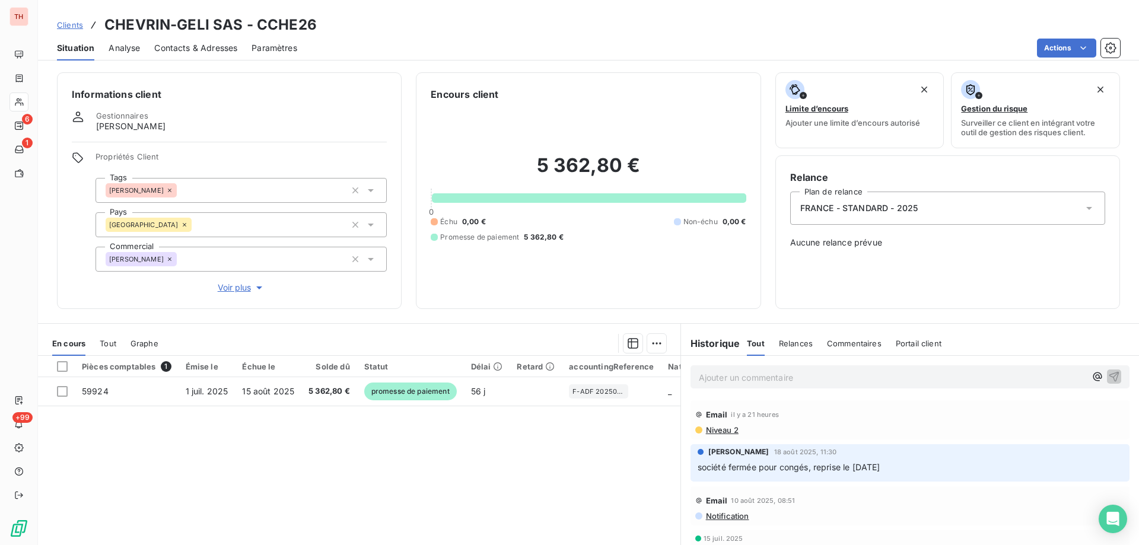
click at [81, 25] on span "Clients" at bounding box center [70, 24] width 26 height 9
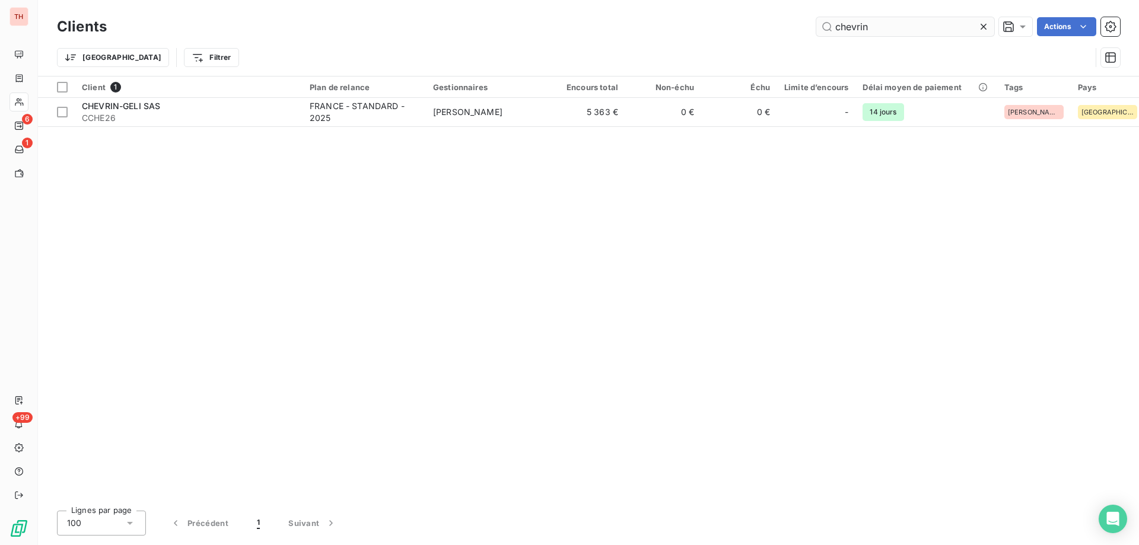
drag, startPoint x: 887, startPoint y: 23, endPoint x: 825, endPoint y: 23, distance: 62.3
click at [825, 23] on input "chevrin" at bounding box center [906, 26] width 178 height 19
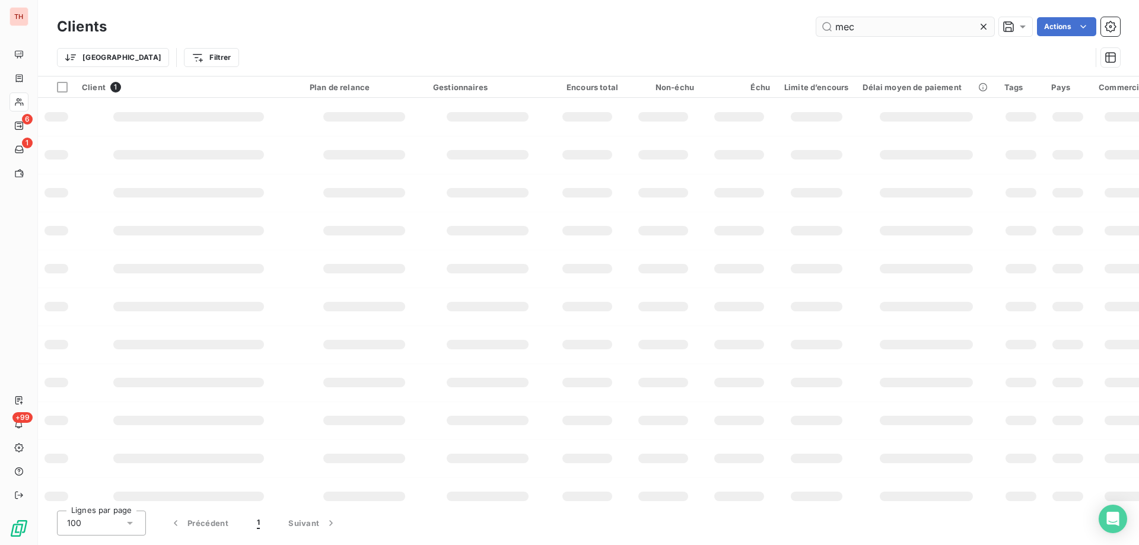
type input "meca"
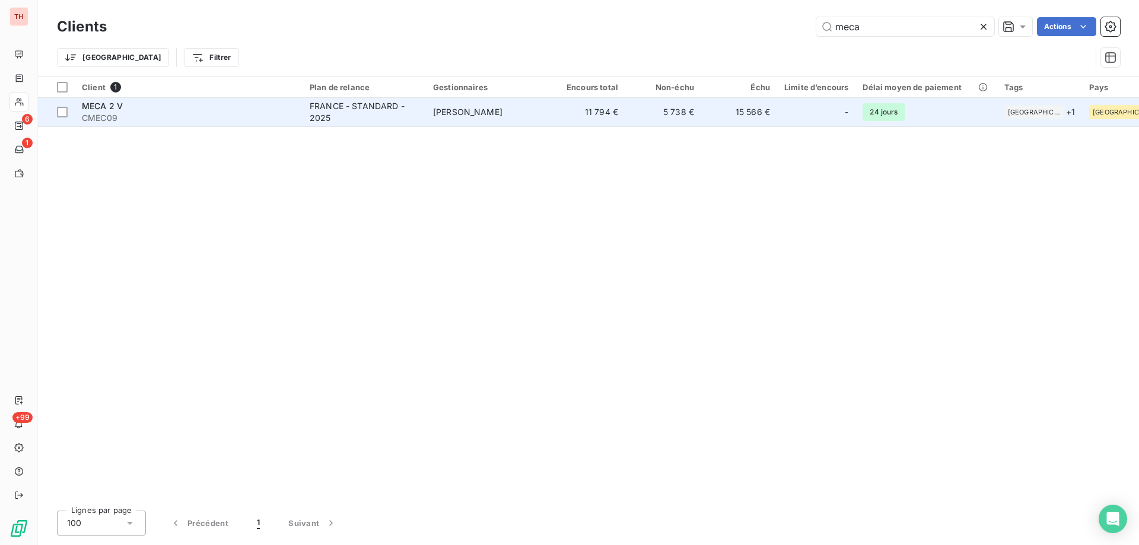
click at [377, 107] on div "FRANCE - STANDARD - 2025" at bounding box center [364, 112] width 109 height 24
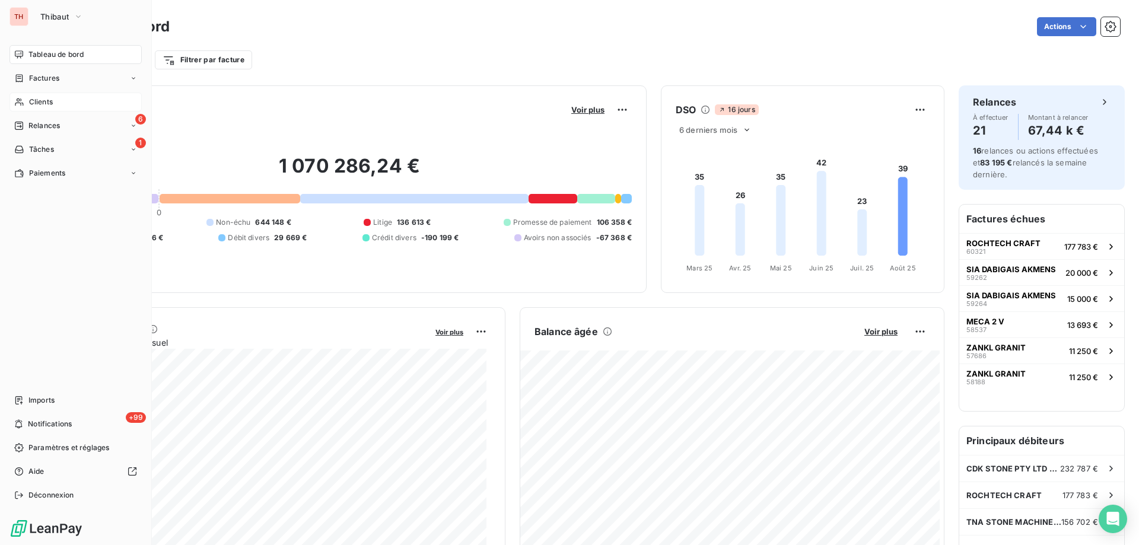
click at [26, 101] on div "Clients" at bounding box center [75, 102] width 132 height 19
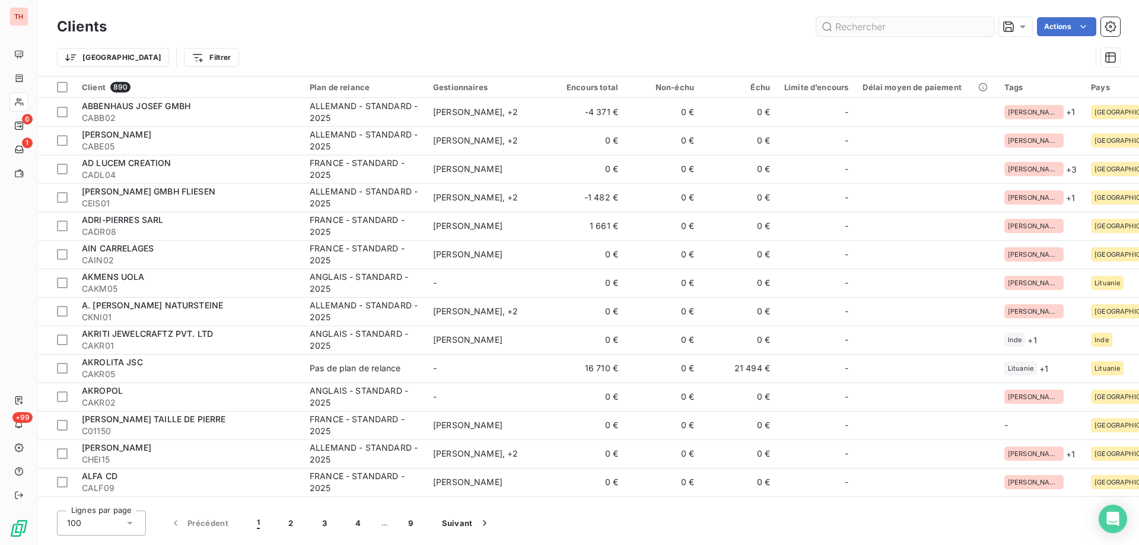
click at [853, 26] on input "text" at bounding box center [906, 26] width 178 height 19
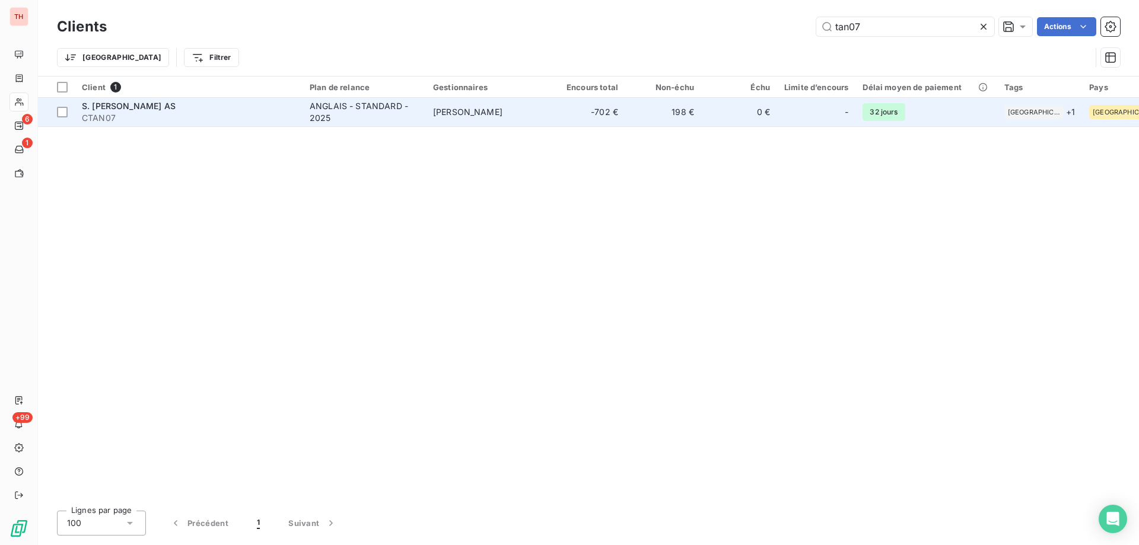
type input "tan07"
click at [347, 106] on div "ANGLAIS - STANDARD - 2025" at bounding box center [364, 112] width 109 height 24
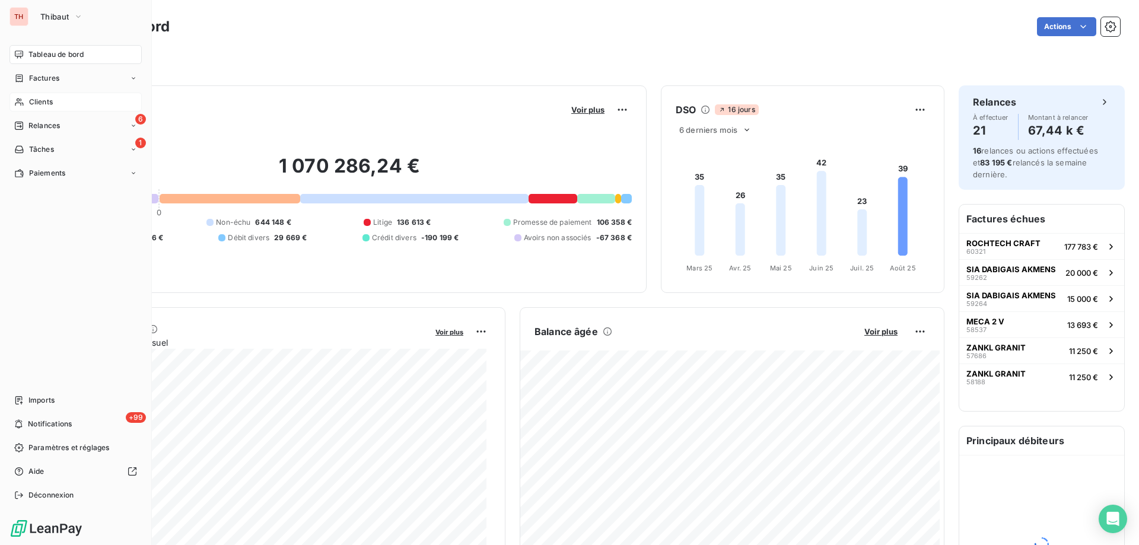
click at [42, 101] on span "Clients" at bounding box center [41, 102] width 24 height 11
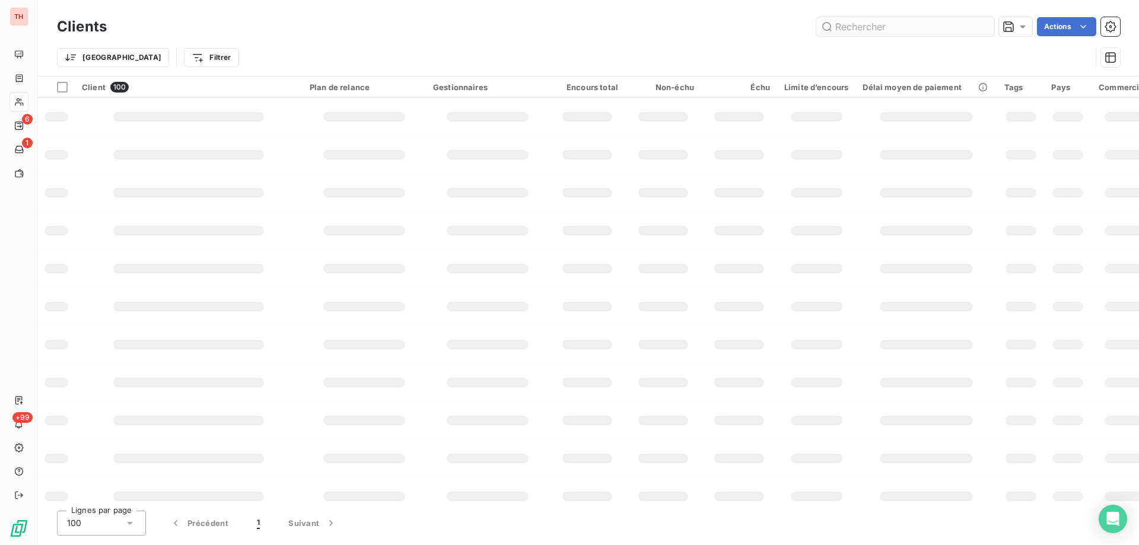
click at [875, 24] on input "text" at bounding box center [906, 26] width 178 height 19
type input "gemba"
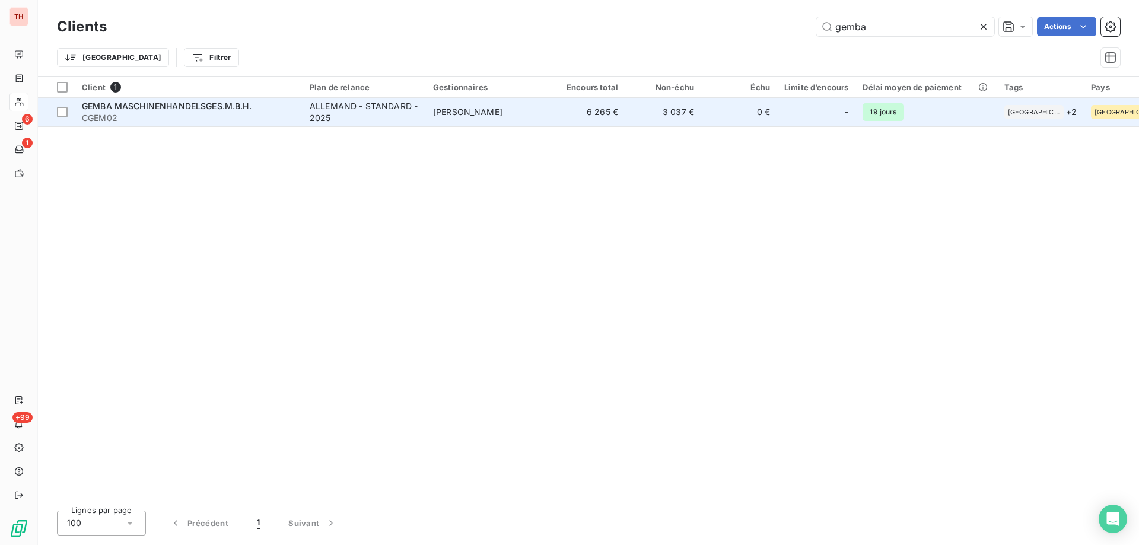
click at [360, 112] on div "ALLEMAND - STANDARD - 2025" at bounding box center [364, 112] width 109 height 24
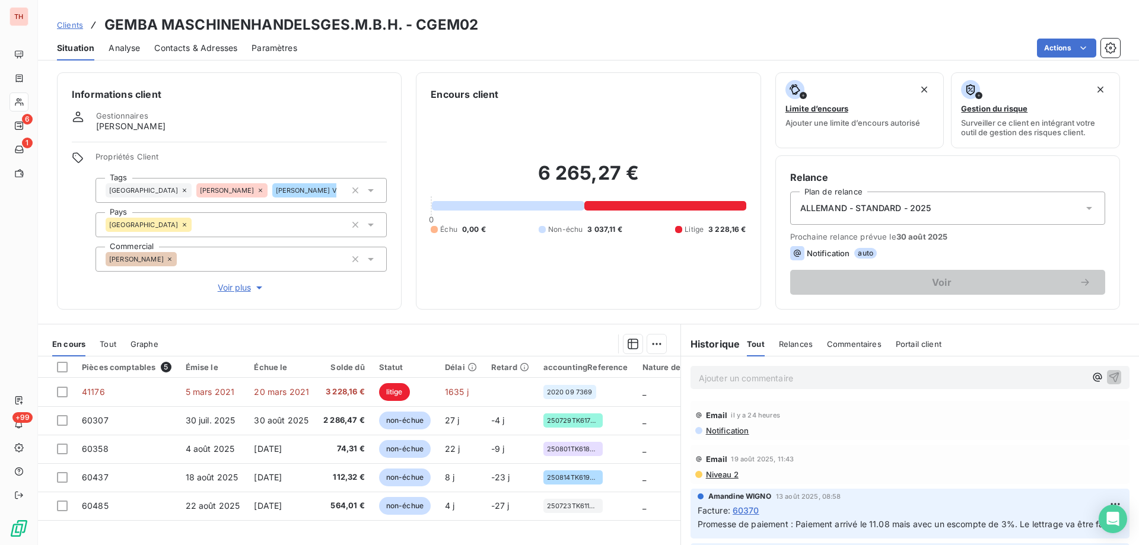
click at [68, 26] on span "Clients" at bounding box center [70, 24] width 26 height 9
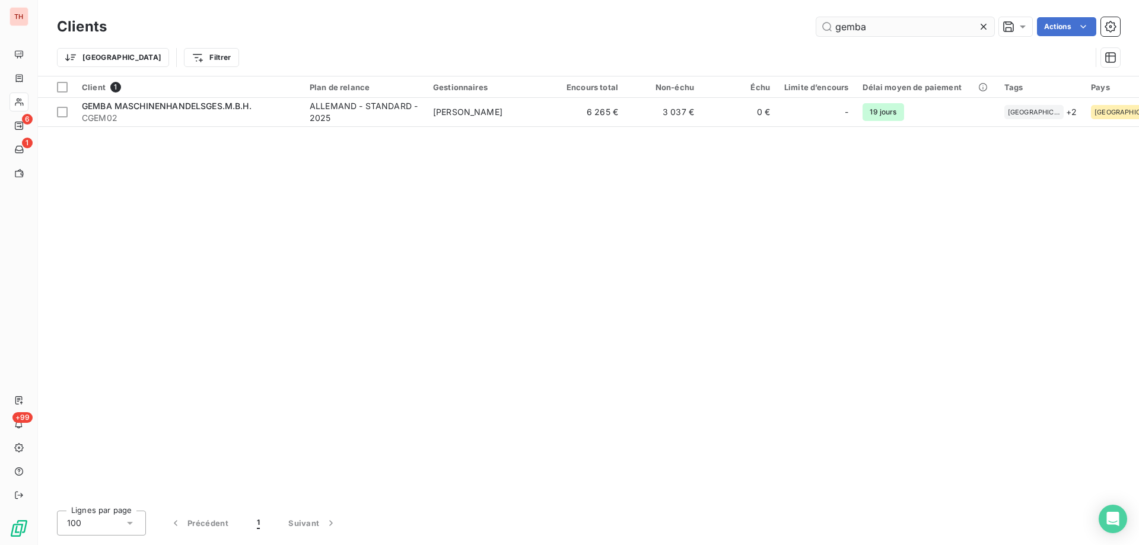
drag, startPoint x: 888, startPoint y: 30, endPoint x: 830, endPoint y: 28, distance: 58.2
click at [830, 28] on input "gemba" at bounding box center [906, 26] width 178 height 19
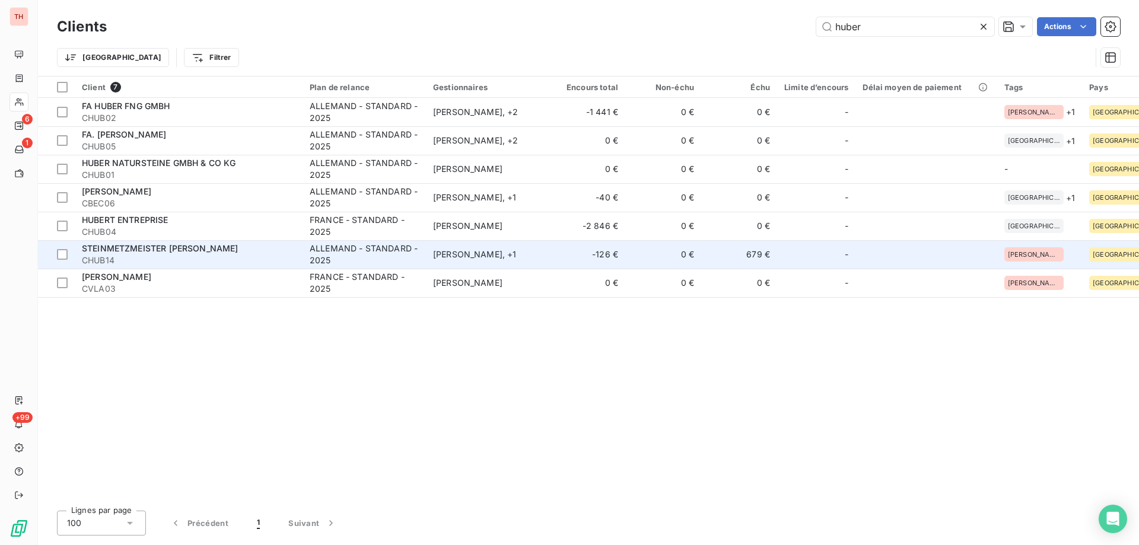
type input "huber"
click at [237, 255] on span "CHUB14" at bounding box center [189, 261] width 214 height 12
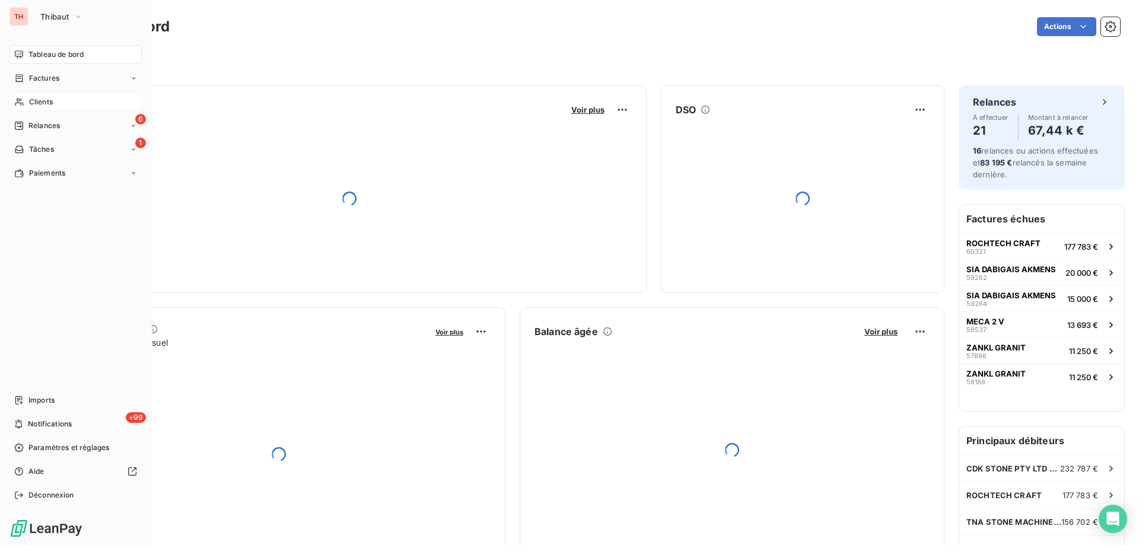
click at [41, 99] on span "Clients" at bounding box center [41, 102] width 24 height 11
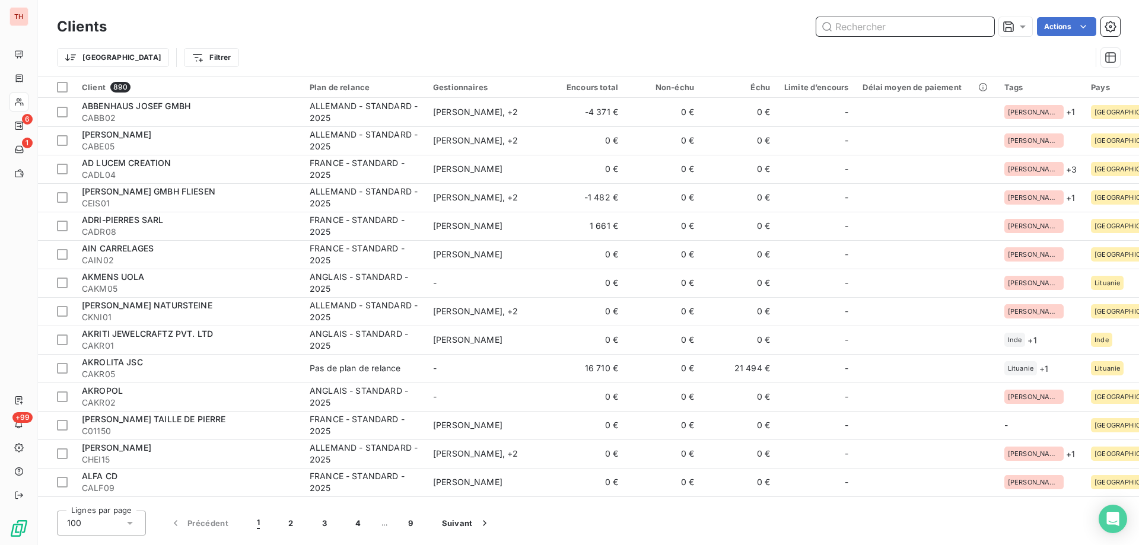
click at [852, 28] on input "text" at bounding box center [906, 26] width 178 height 19
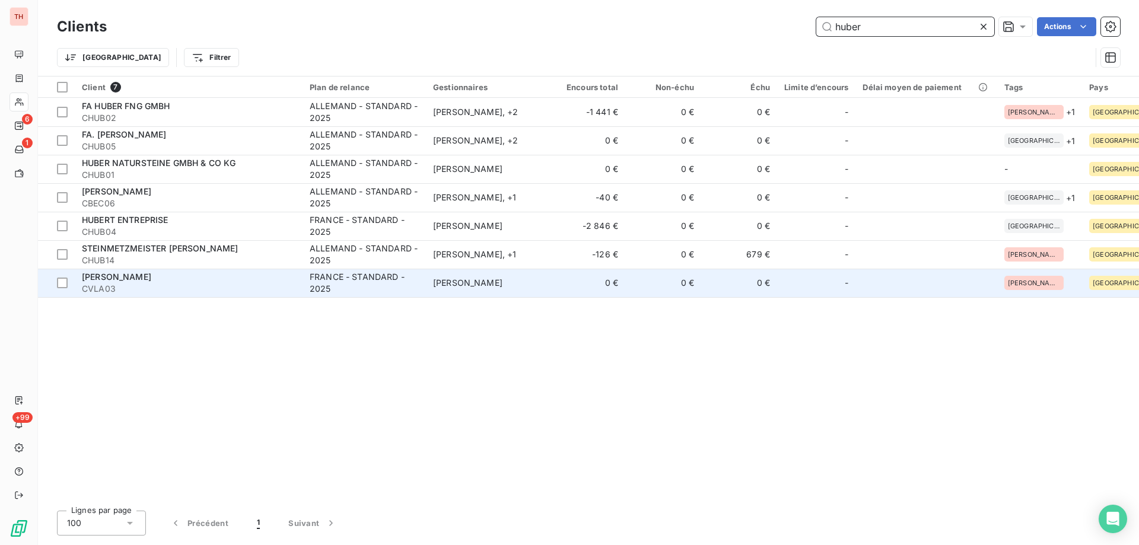
type input "huber"
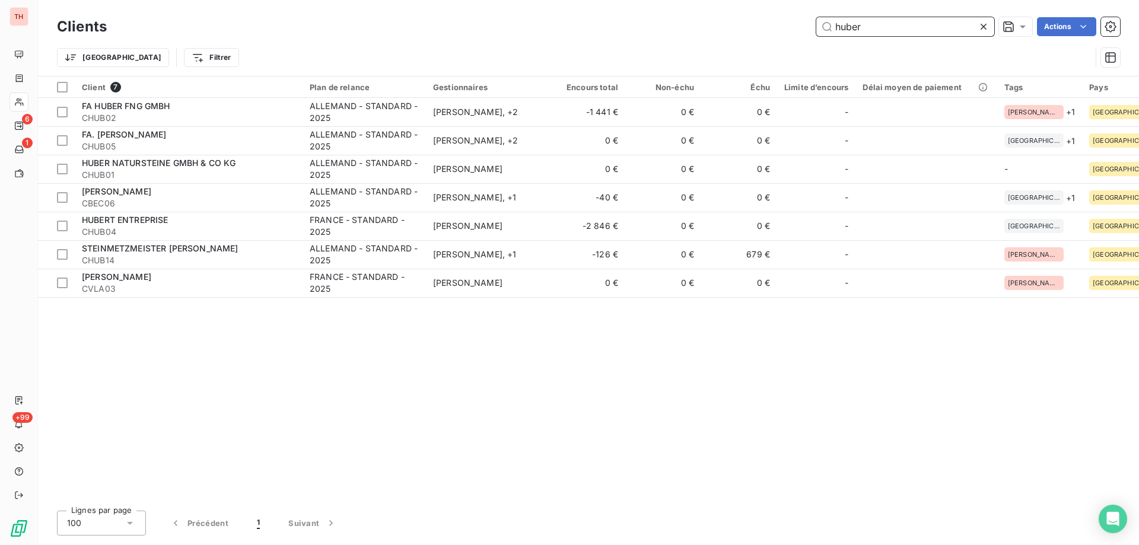
drag, startPoint x: 849, startPoint y: 23, endPoint x: 831, endPoint y: 23, distance: 17.8
click at [831, 23] on input "huber" at bounding box center [906, 26] width 178 height 19
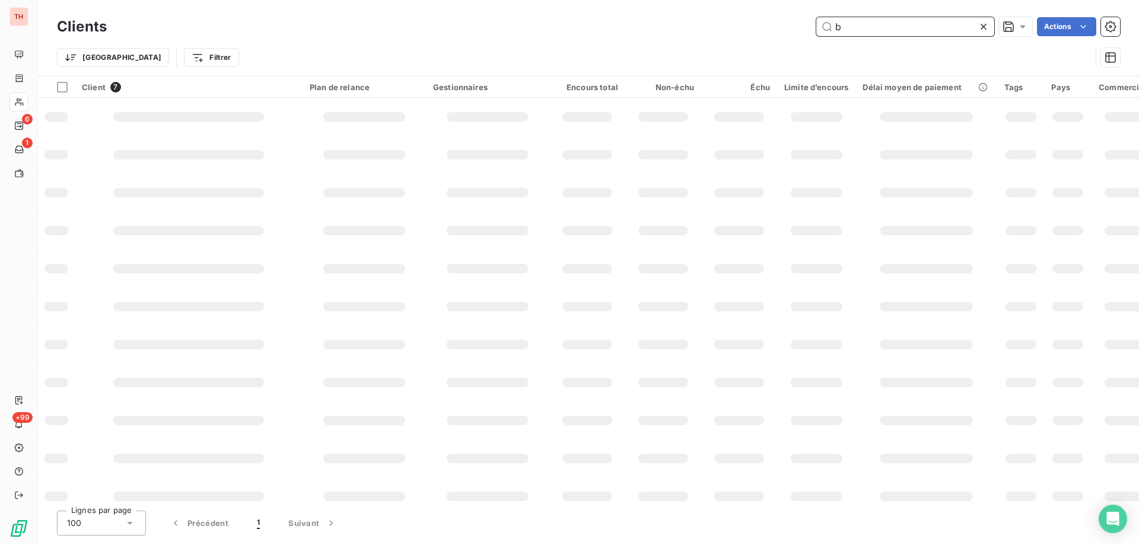
type input "be"
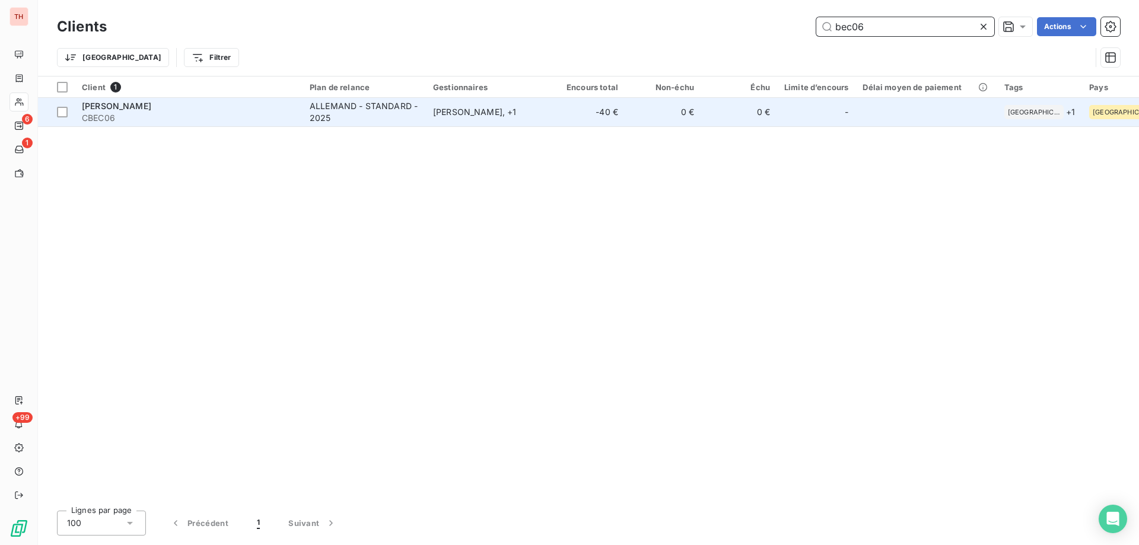
type input "bec06"
click at [367, 113] on div "ALLEMAND - STANDARD - 2025" at bounding box center [364, 112] width 109 height 24
